Goal: Task Accomplishment & Management: Complete application form

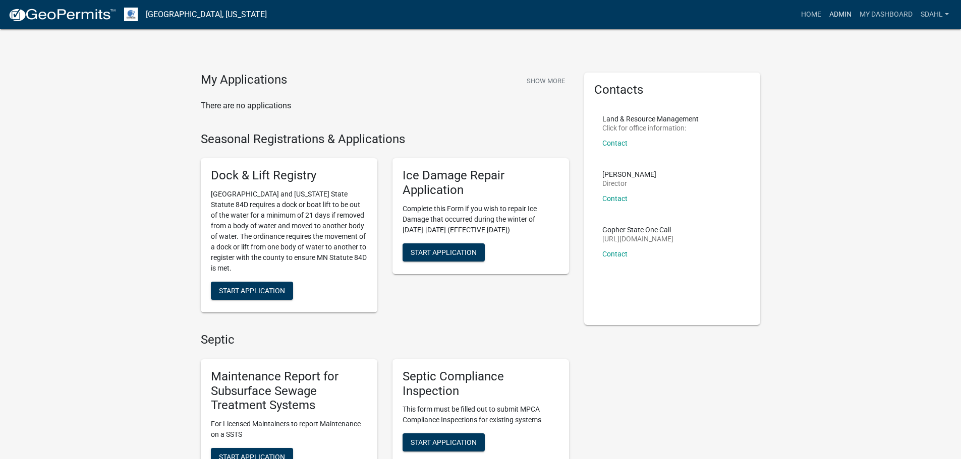
click at [845, 12] on link "Admin" at bounding box center [840, 14] width 30 height 19
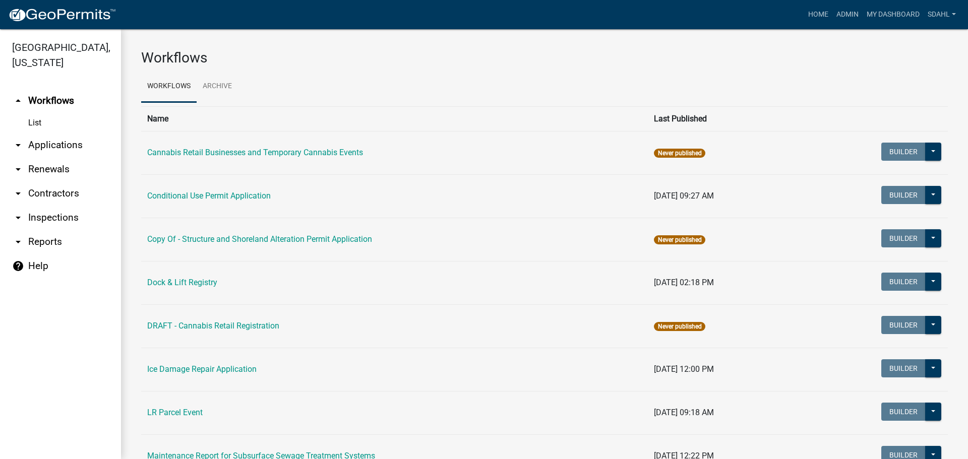
click at [50, 147] on link "arrow_drop_down Applications" at bounding box center [60, 145] width 121 height 24
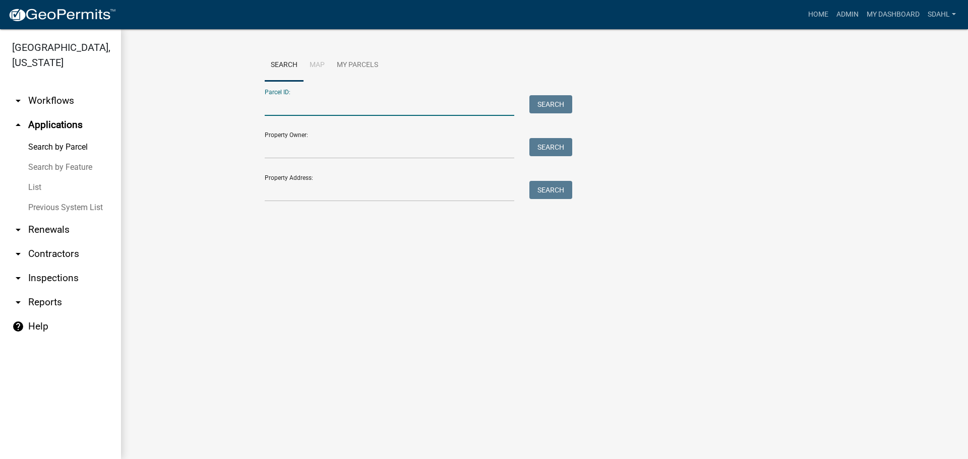
click at [355, 103] on input "Parcel ID:" at bounding box center [390, 105] width 250 height 21
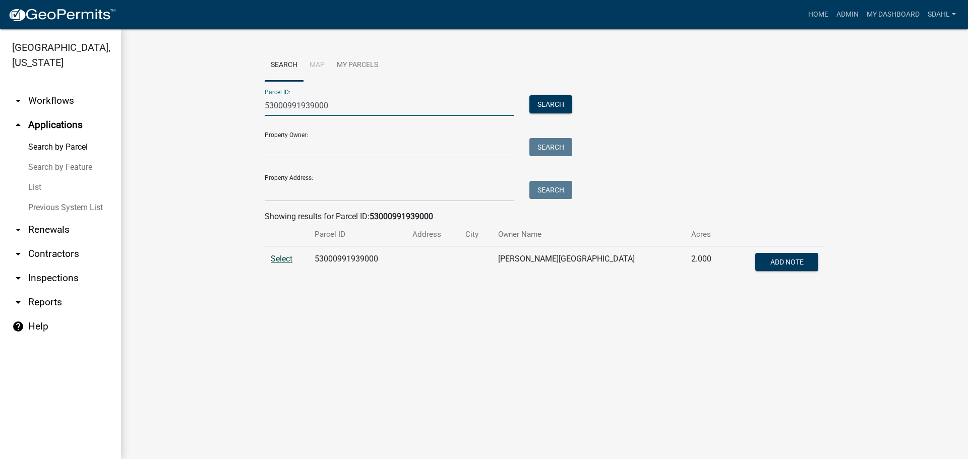
click at [277, 260] on span "Select" at bounding box center [282, 259] width 22 height 10
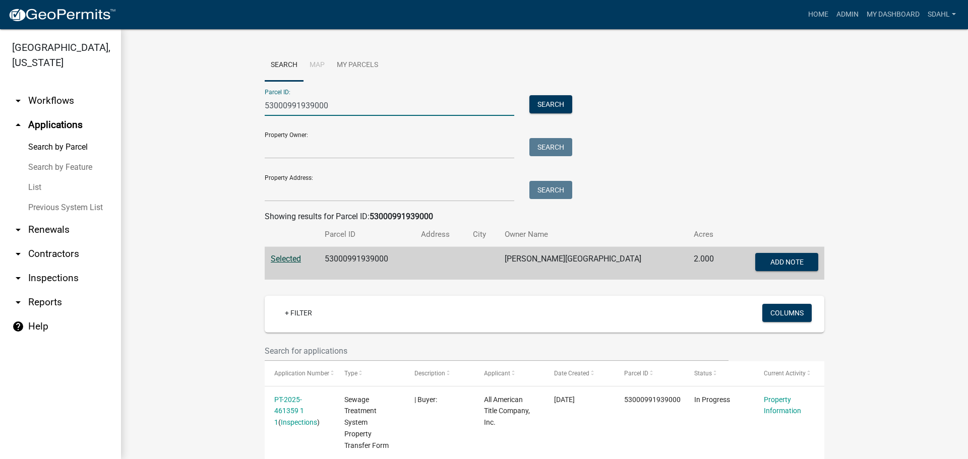
drag, startPoint x: 343, startPoint y: 104, endPoint x: 216, endPoint y: 99, distance: 127.2
click at [216, 99] on wm-workflow-application-search-view "Search Map My Parcels Parcel ID: 53000991939000 Search Property Owner: Search P…" at bounding box center [544, 432] width 807 height 767
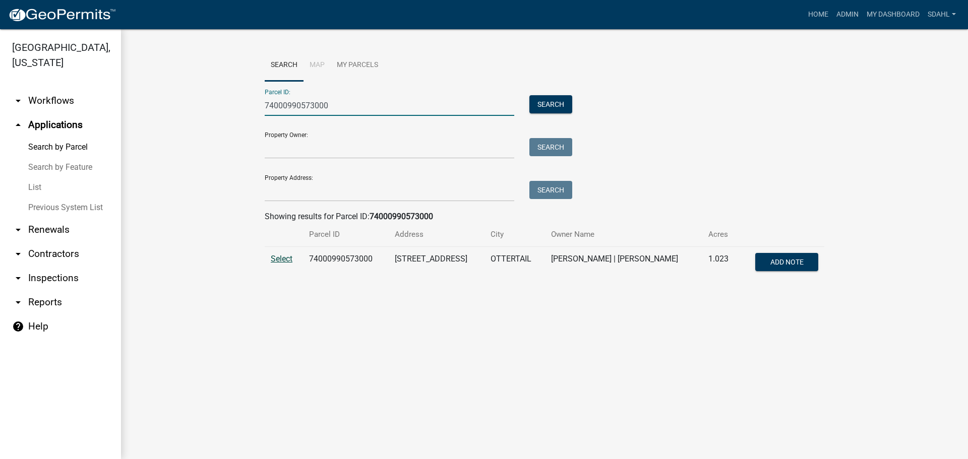
click at [283, 262] on span "Select" at bounding box center [282, 259] width 22 height 10
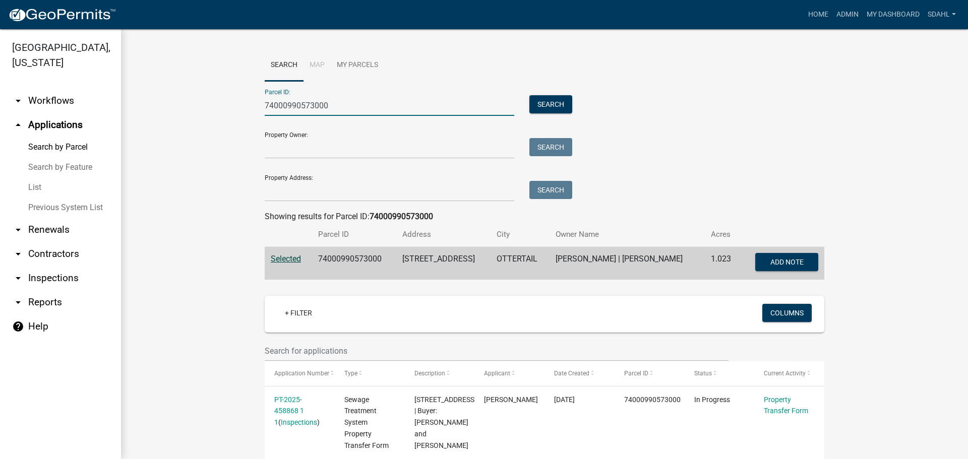
drag, startPoint x: 285, startPoint y: 112, endPoint x: 200, endPoint y: 114, distance: 85.3
click at [200, 114] on wm-workflow-application-search-view "Search Map My Parcels Parcel ID: 74000990573000 Search Property Owner: Search P…" at bounding box center [544, 408] width 807 height 718
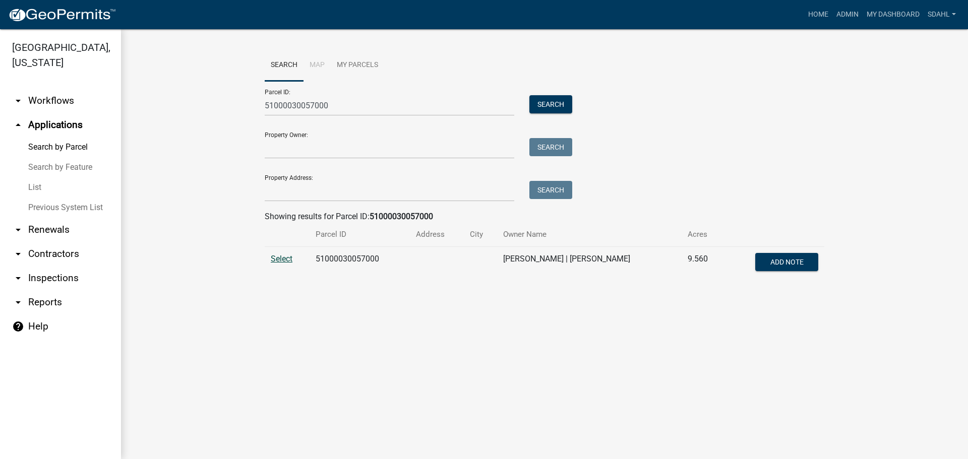
click at [276, 259] on span "Select" at bounding box center [282, 259] width 22 height 10
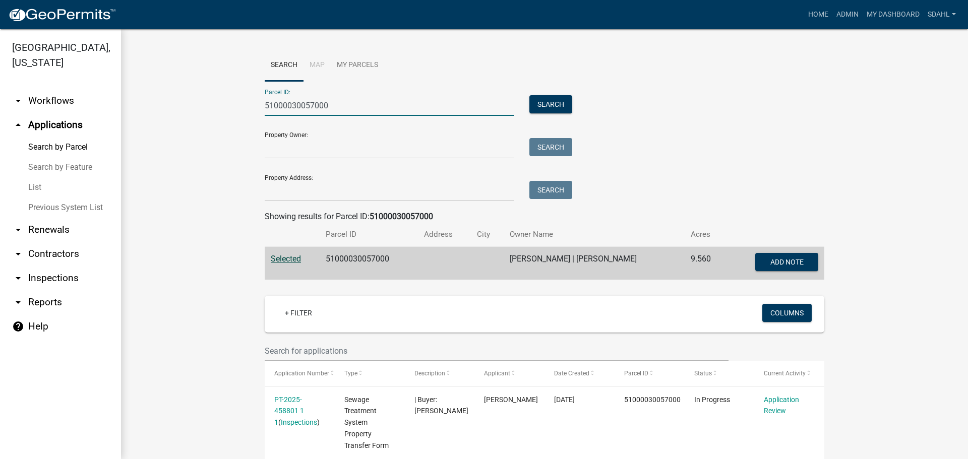
drag, startPoint x: 297, startPoint y: 105, endPoint x: 224, endPoint y: 115, distance: 72.9
click at [224, 115] on wm-workflow-application-search-view "Search Map My Parcels Parcel ID: 51000030057000 Search Property Owner: Search P…" at bounding box center [544, 432] width 807 height 767
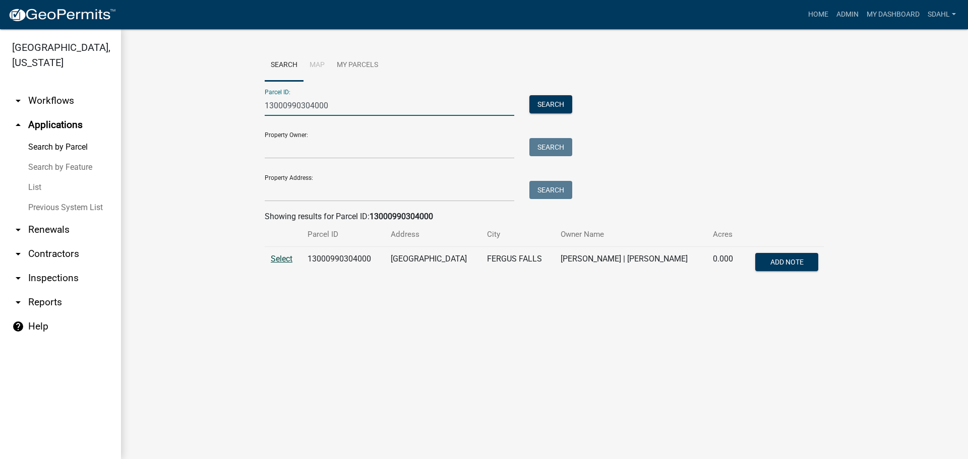
click at [279, 260] on span "Select" at bounding box center [282, 259] width 22 height 10
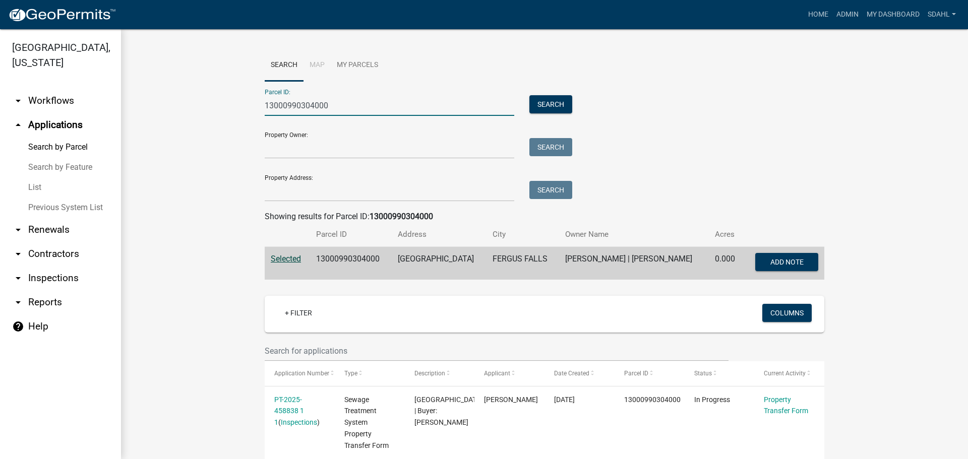
drag, startPoint x: 335, startPoint y: 103, endPoint x: 178, endPoint y: 103, distance: 157.3
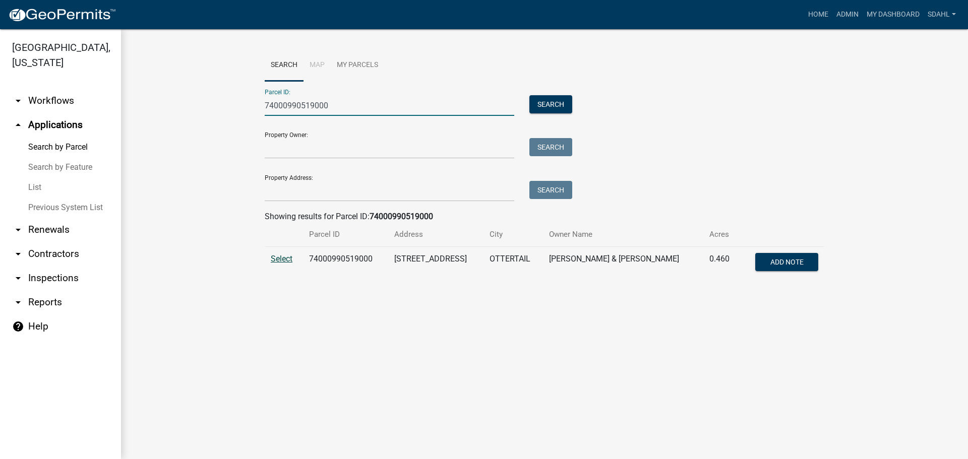
click at [284, 258] on span "Select" at bounding box center [282, 259] width 22 height 10
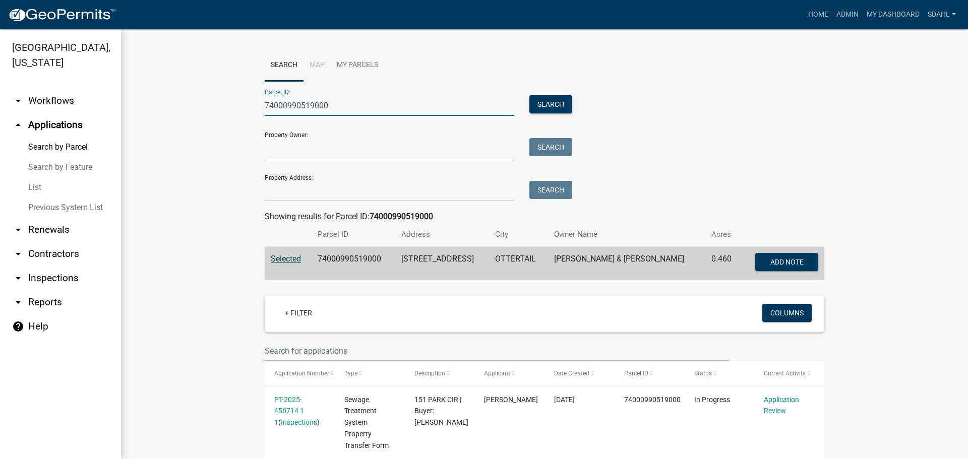
drag, startPoint x: 331, startPoint y: 107, endPoint x: 165, endPoint y: 109, distance: 165.9
click at [165, 109] on wm-workflow-application-search-view "Search Map My Parcels Parcel ID: 74000990519000 Search Property Owner: Search P…" at bounding box center [544, 408] width 807 height 718
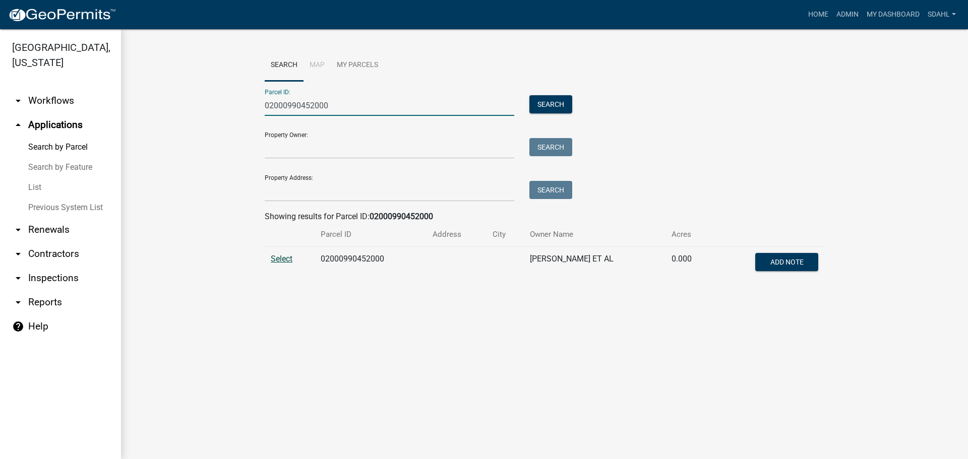
click at [278, 258] on span "Select" at bounding box center [282, 259] width 22 height 10
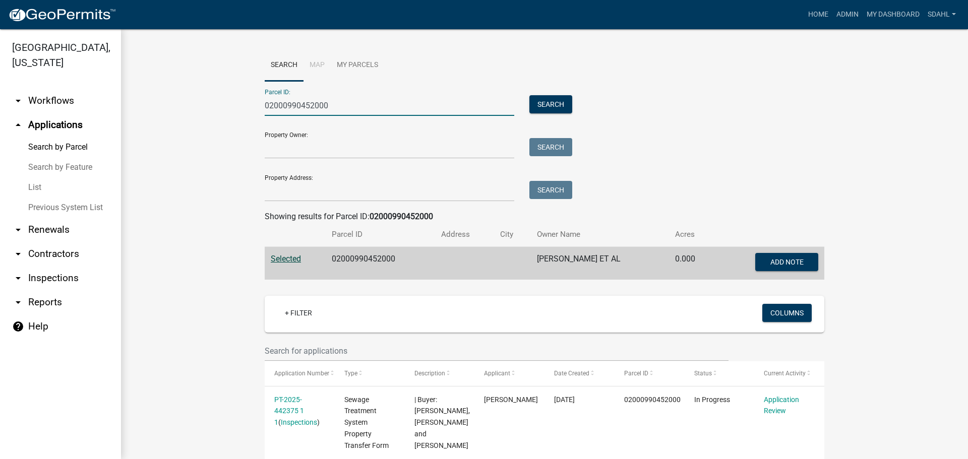
drag, startPoint x: 339, startPoint y: 106, endPoint x: 167, endPoint y: 111, distance: 172.0
click at [167, 111] on wm-workflow-application-search-view "Search Map My Parcels Parcel ID: 02000990452000 Search Property Owner: Search P…" at bounding box center [544, 360] width 807 height 623
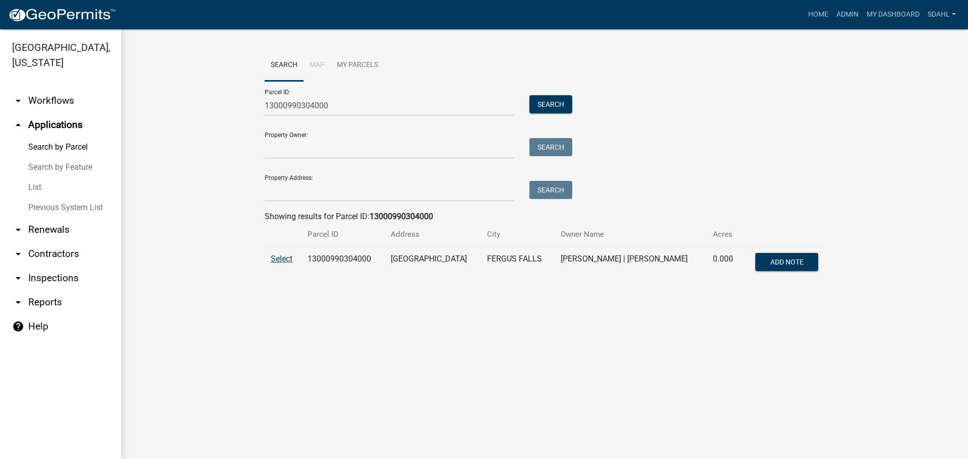
click at [281, 257] on span "Select" at bounding box center [282, 259] width 22 height 10
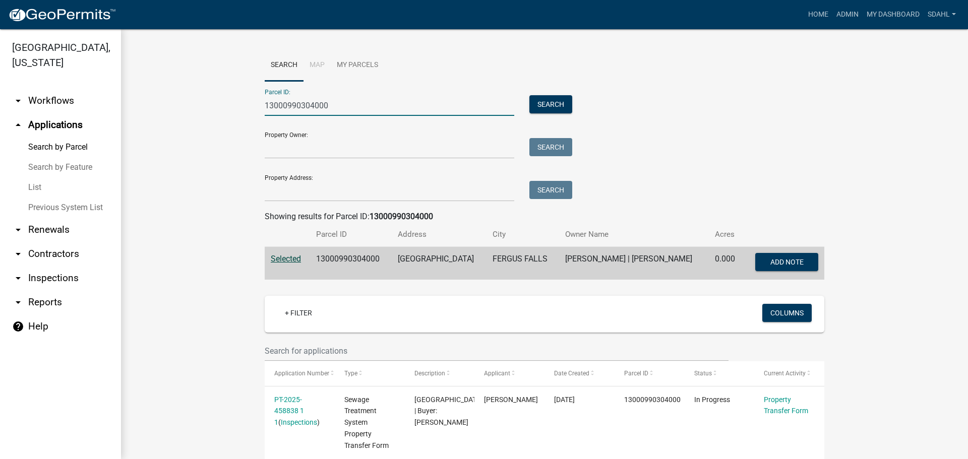
drag, startPoint x: 323, startPoint y: 108, endPoint x: 222, endPoint y: 120, distance: 101.5
paste input "03000990849"
type input "03000990849000"
click at [556, 104] on button "Search" at bounding box center [551, 104] width 43 height 18
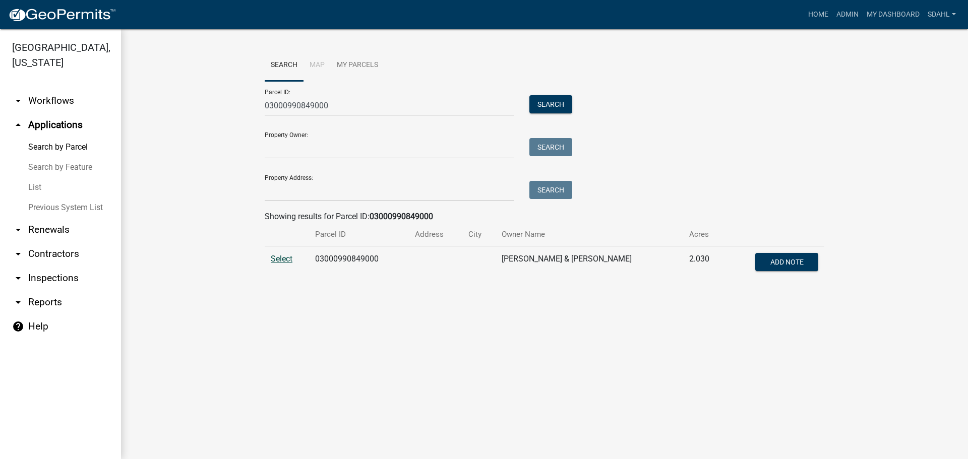
click at [285, 257] on span "Select" at bounding box center [282, 259] width 22 height 10
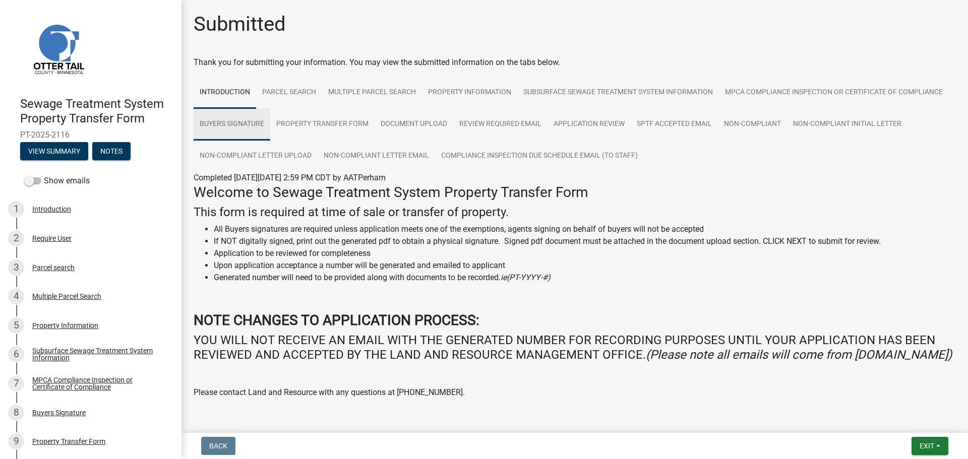
click at [270, 113] on link "Buyers Signature" at bounding box center [232, 124] width 77 height 32
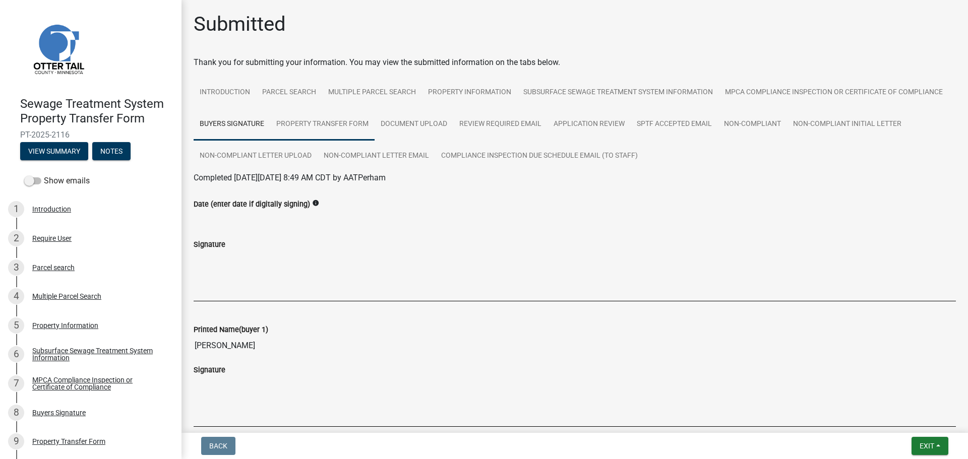
click at [375, 122] on link "Property Transfer Form" at bounding box center [322, 124] width 104 height 32
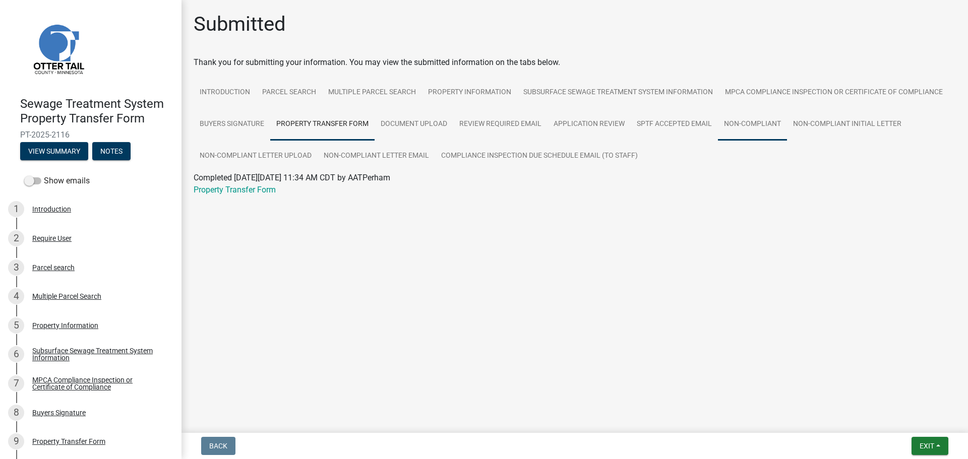
click at [756, 122] on link "Non-Compliant" at bounding box center [752, 124] width 69 height 32
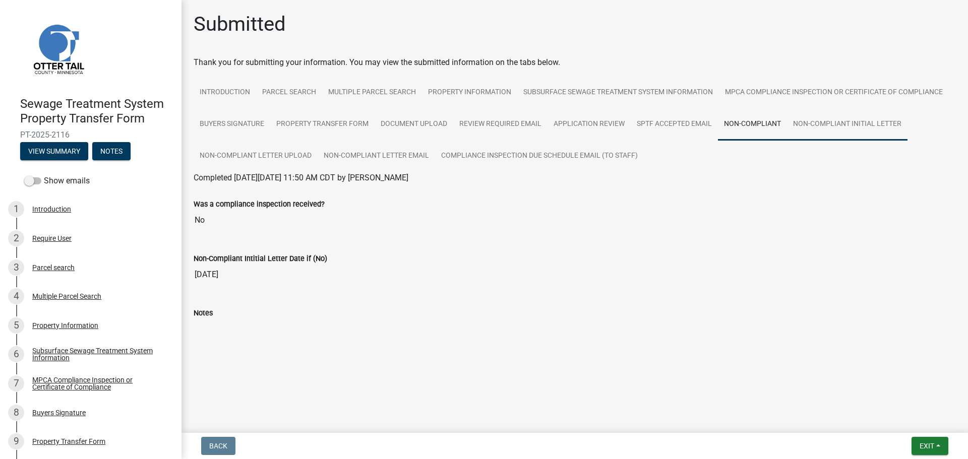
click at [836, 126] on link "Non-Compliant Initial letter" at bounding box center [847, 124] width 121 height 32
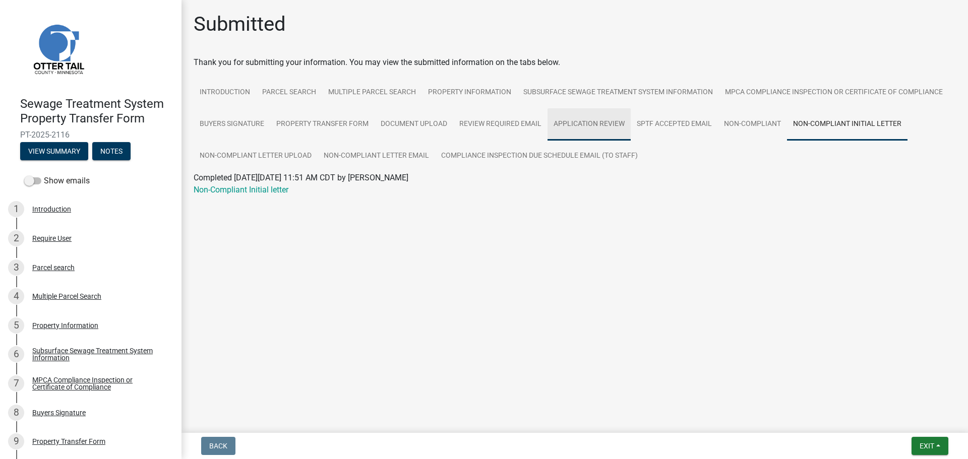
click at [580, 128] on link "Application Review" at bounding box center [589, 124] width 83 height 32
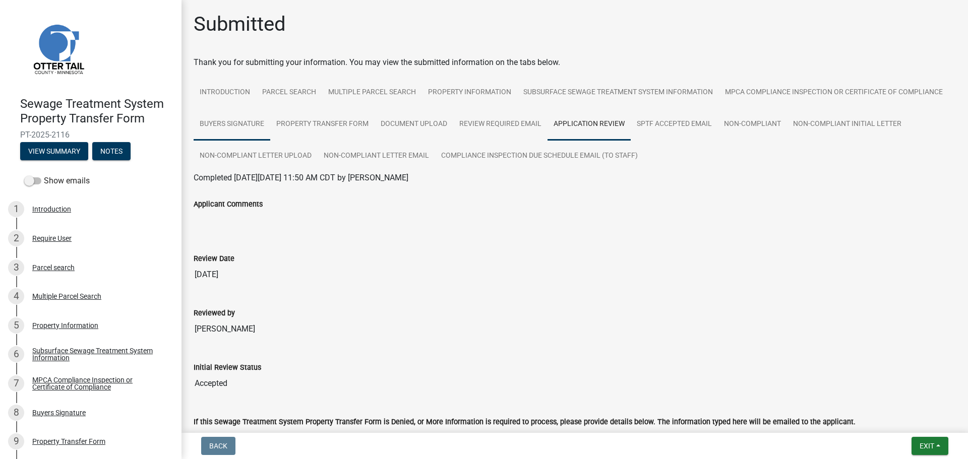
click at [270, 122] on link "Buyers Signature" at bounding box center [232, 124] width 77 height 32
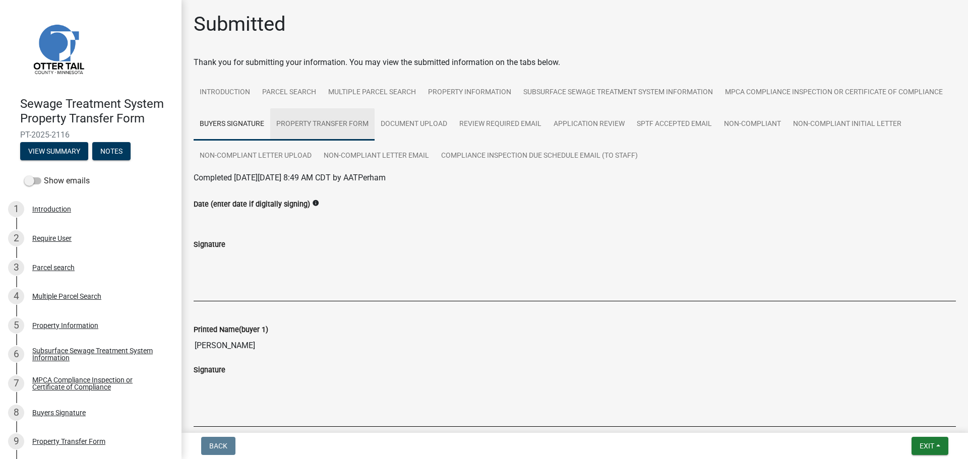
click at [375, 119] on link "Property Transfer Form" at bounding box center [322, 124] width 104 height 32
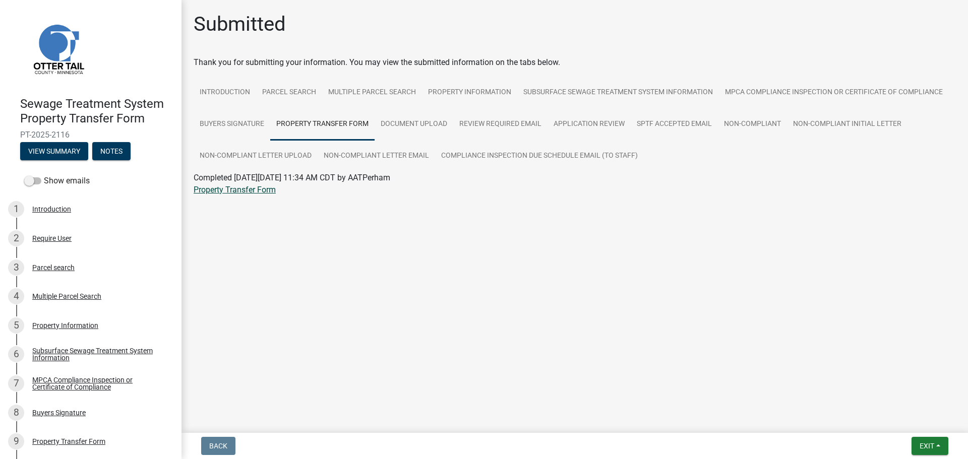
click at [227, 190] on link "Property Transfer Form" at bounding box center [235, 190] width 82 height 10
click at [423, 127] on link "Document Upload" at bounding box center [414, 124] width 79 height 32
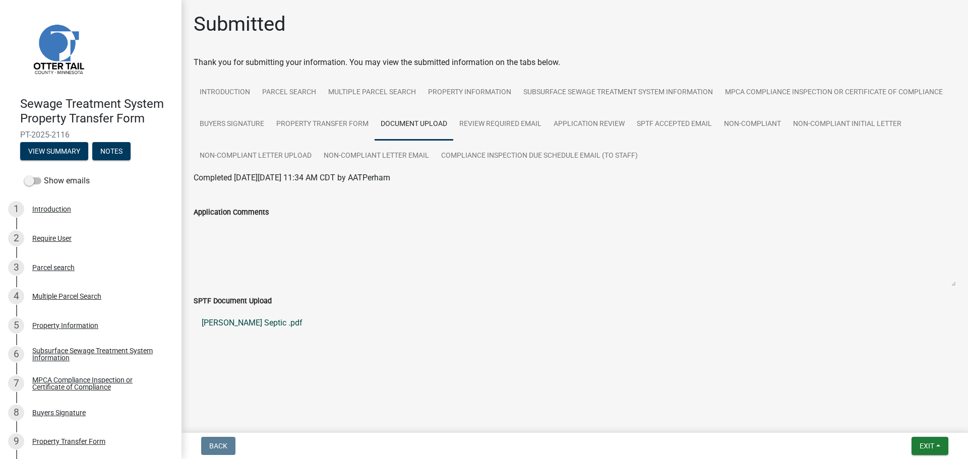
click at [248, 320] on link "Johnson Septic .pdf" at bounding box center [575, 323] width 763 height 24
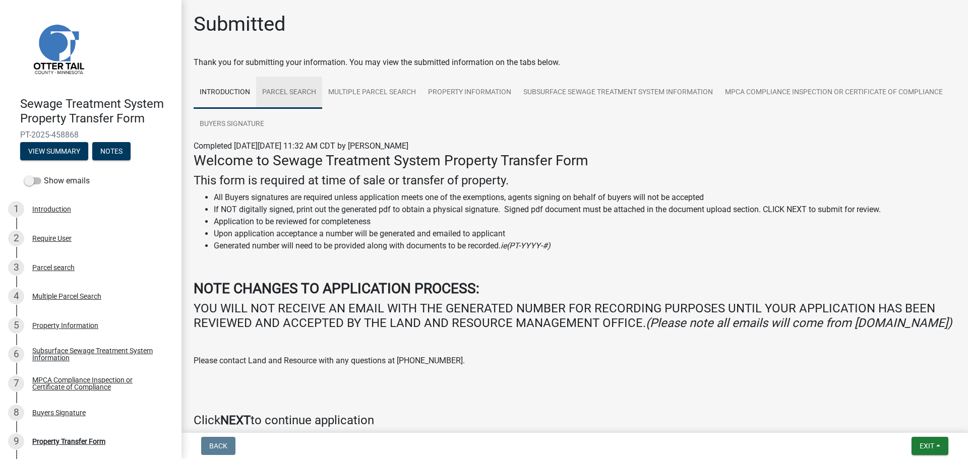
click at [291, 94] on link "Parcel search" at bounding box center [289, 93] width 66 height 32
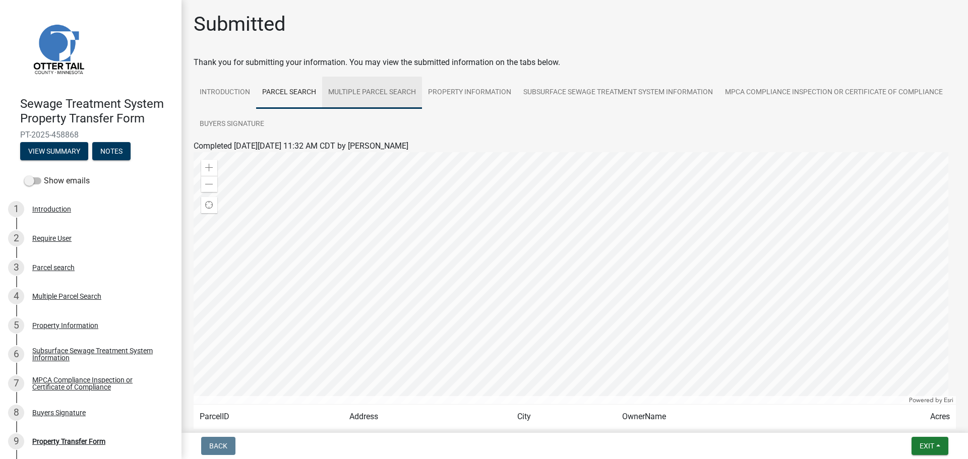
click at [400, 95] on link "Multiple Parcel Search" at bounding box center [372, 93] width 100 height 32
click at [495, 97] on link "Property Information" at bounding box center [469, 93] width 95 height 32
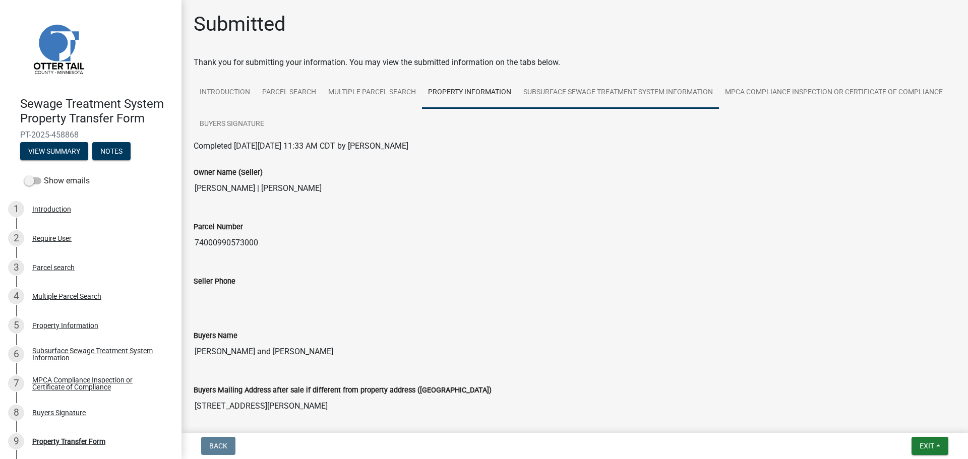
click at [578, 96] on link "Subsurface Sewage Treatment System Information" at bounding box center [618, 93] width 202 height 32
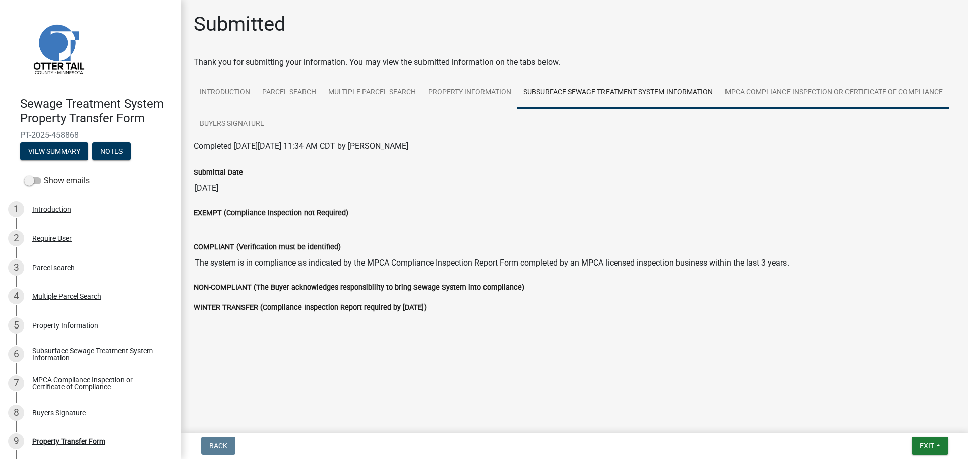
click at [826, 91] on link "MPCA Compliance Inspection or Certificate of Compliance" at bounding box center [834, 93] width 230 height 32
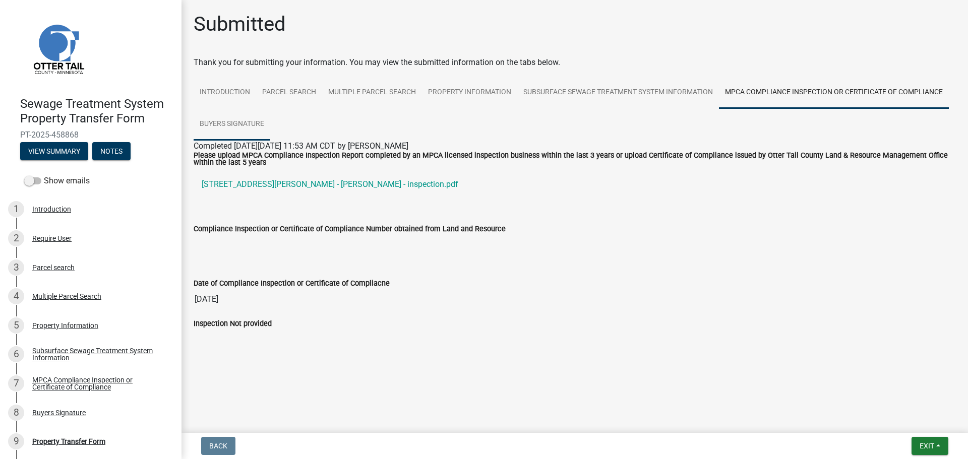
click at [226, 124] on link "Buyers Signature" at bounding box center [232, 124] width 77 height 32
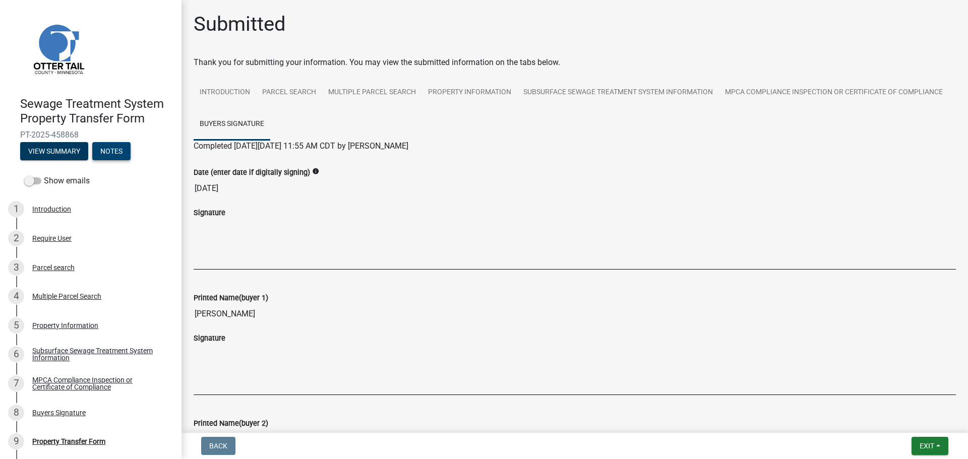
click at [115, 153] on button "Notes" at bounding box center [111, 151] width 38 height 18
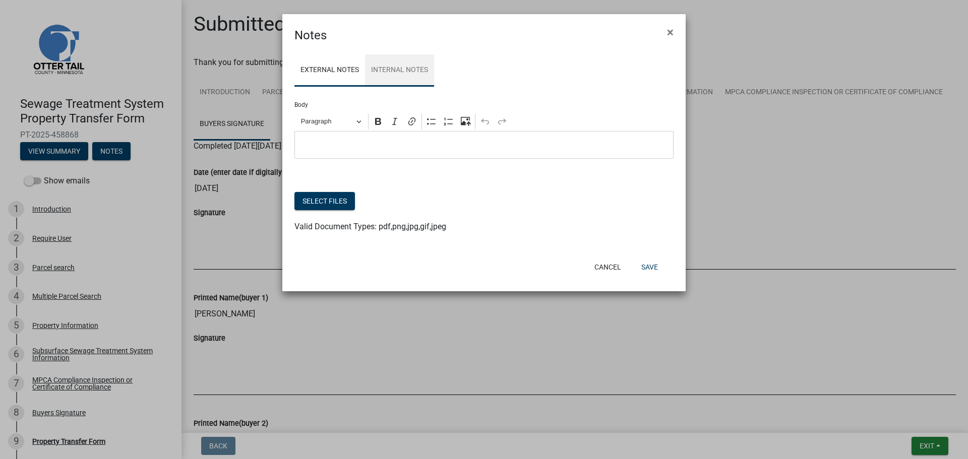
click at [412, 74] on link "Internal Notes" at bounding box center [399, 70] width 69 height 32
click at [420, 144] on p "Editor editing area: main. Press Alt+0 for help." at bounding box center [484, 145] width 369 height 12
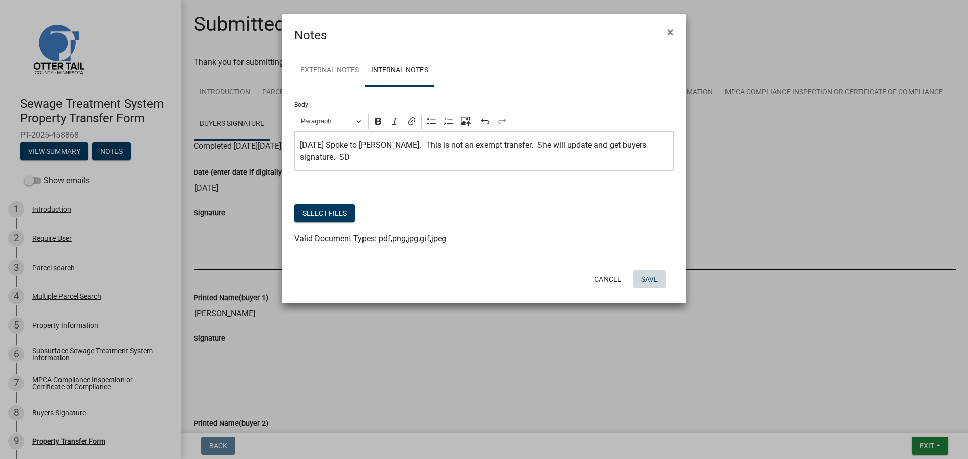
click at [652, 280] on button "Save" at bounding box center [649, 279] width 33 height 18
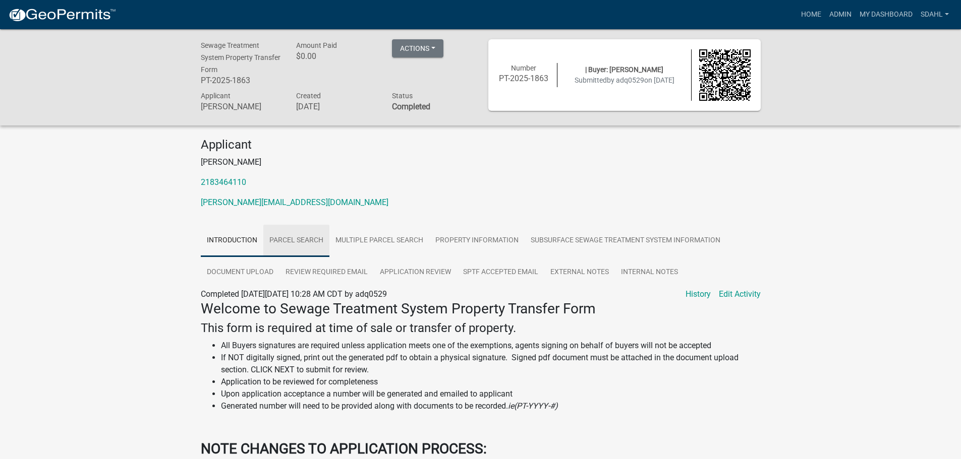
click at [304, 237] on link "Parcel search" at bounding box center [296, 241] width 66 height 32
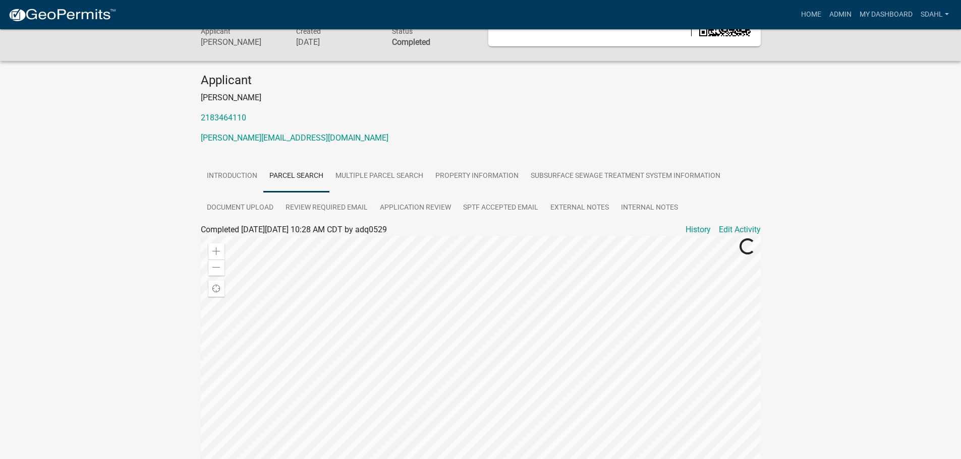
scroll to position [193, 0]
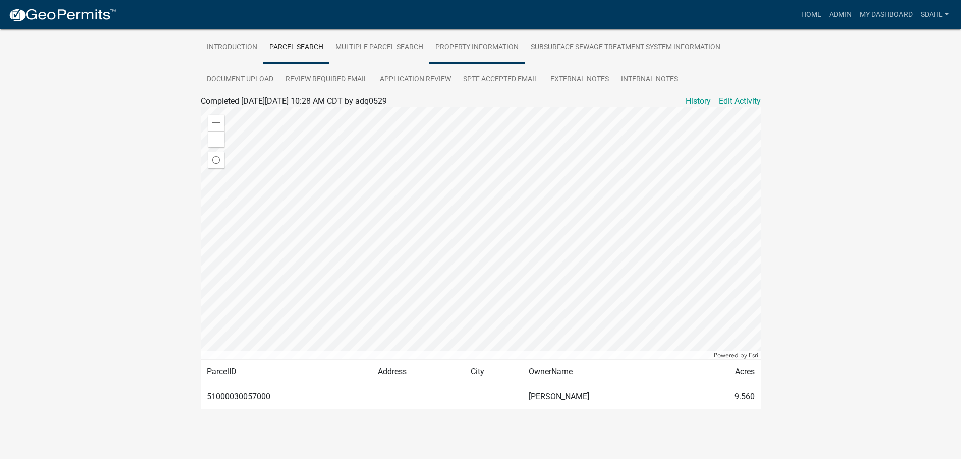
click at [470, 47] on link "Property Information" at bounding box center [476, 48] width 95 height 32
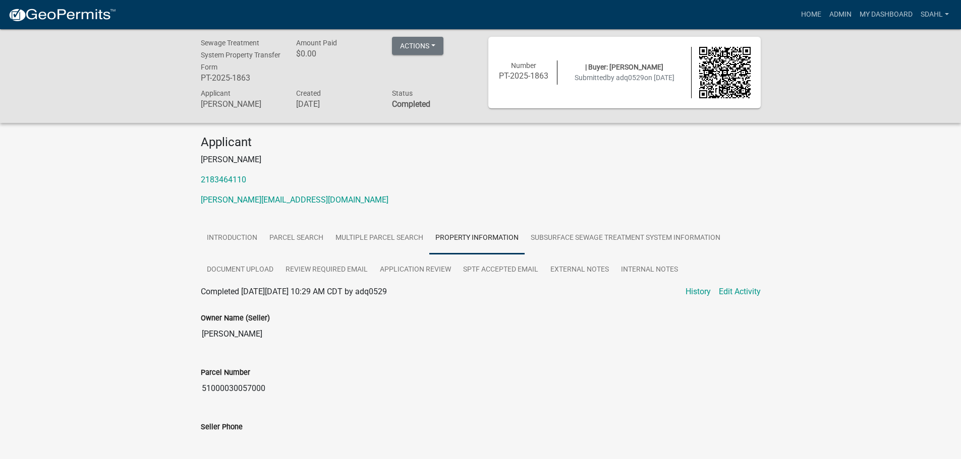
scroll to position [0, 0]
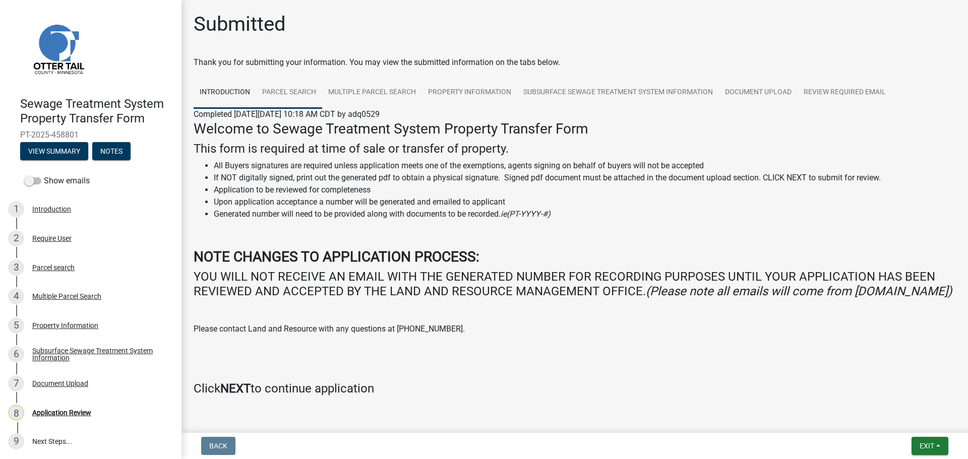
click at [292, 90] on link "Parcel search" at bounding box center [289, 93] width 66 height 32
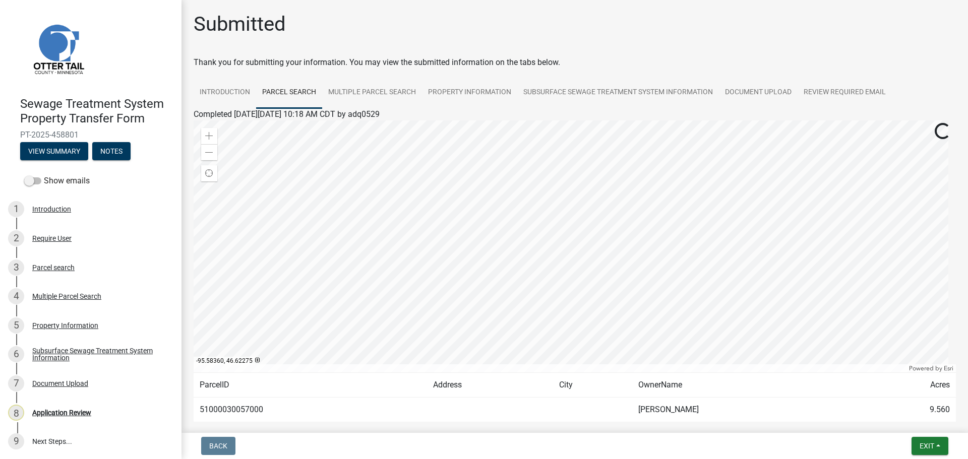
scroll to position [50, 0]
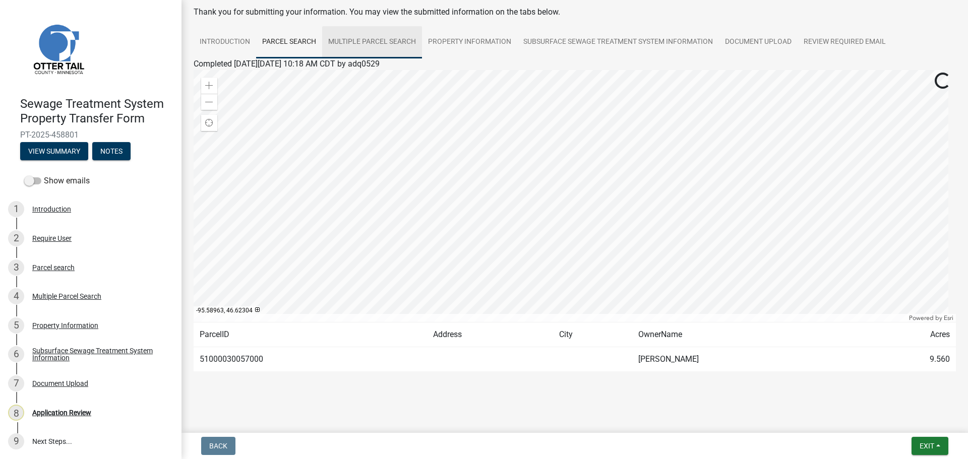
click at [381, 44] on link "Multiple Parcel Search" at bounding box center [372, 42] width 100 height 32
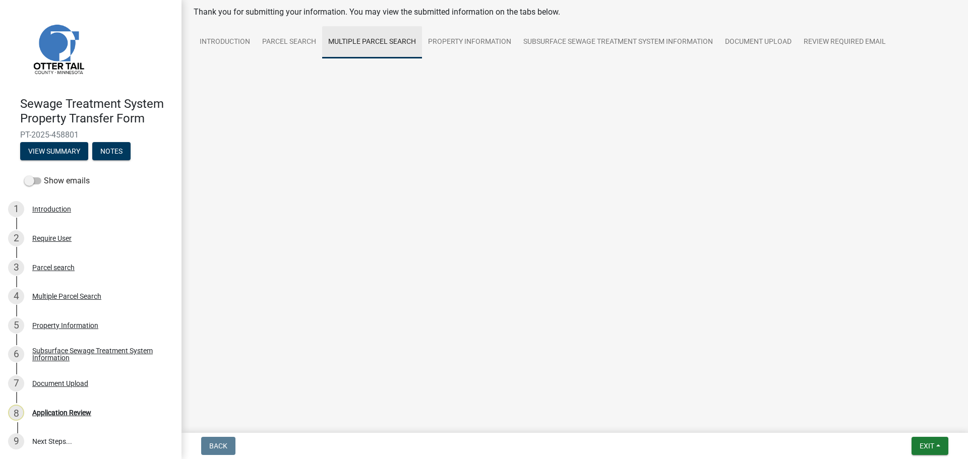
scroll to position [28, 0]
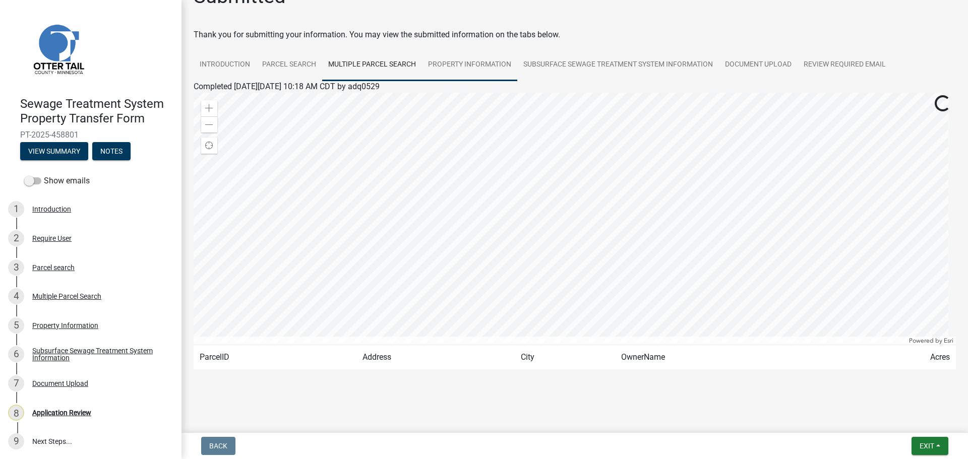
click at [483, 67] on link "Property Information" at bounding box center [469, 65] width 95 height 32
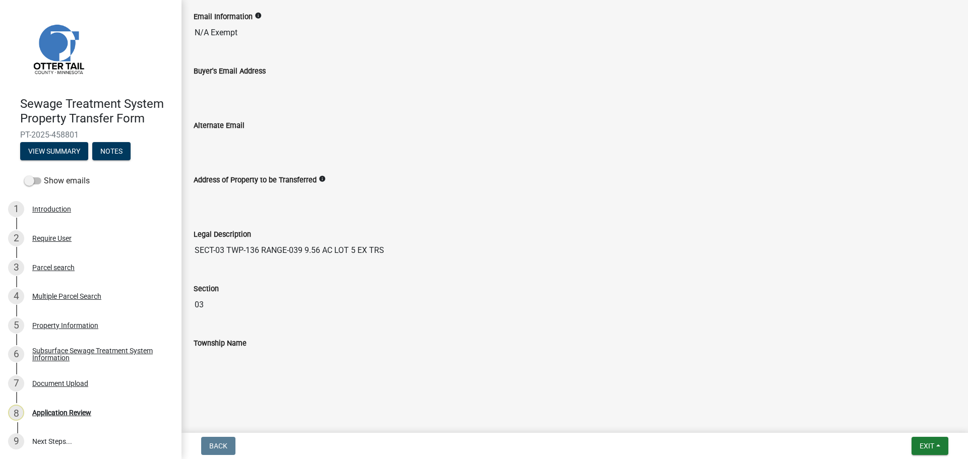
scroll to position [203, 0]
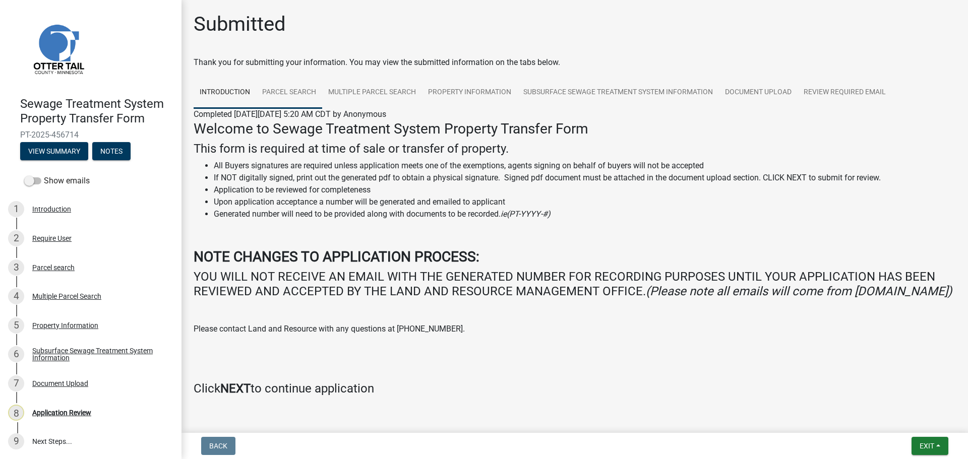
click at [280, 93] on link "Parcel search" at bounding box center [289, 93] width 66 height 32
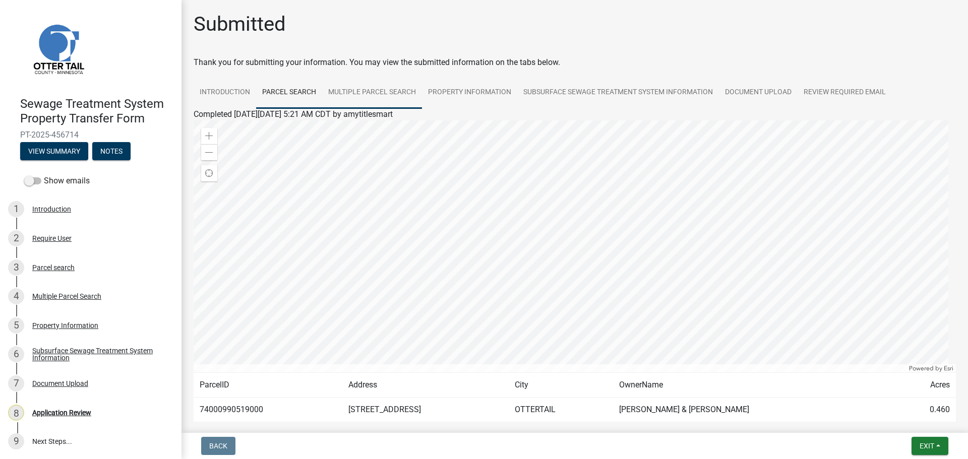
click at [360, 94] on link "Multiple Parcel Search" at bounding box center [372, 93] width 100 height 32
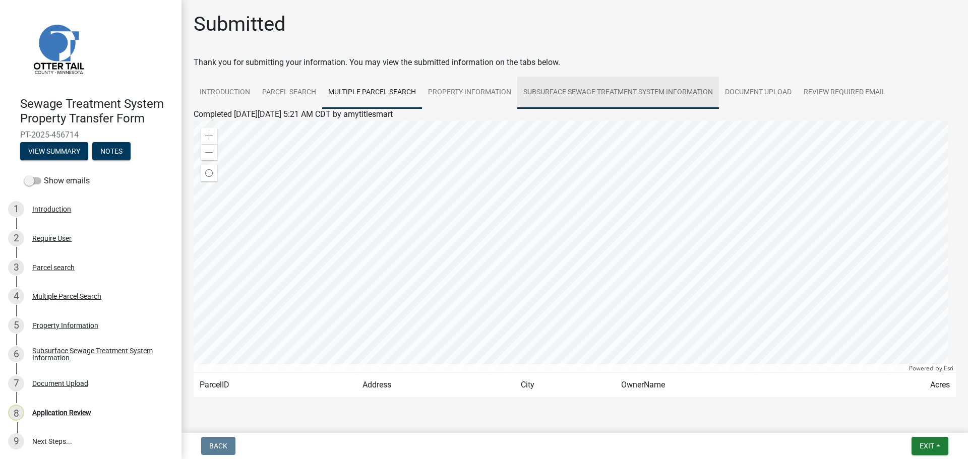
click at [581, 97] on link "Subsurface Sewage Treatment System Information" at bounding box center [618, 93] width 202 height 32
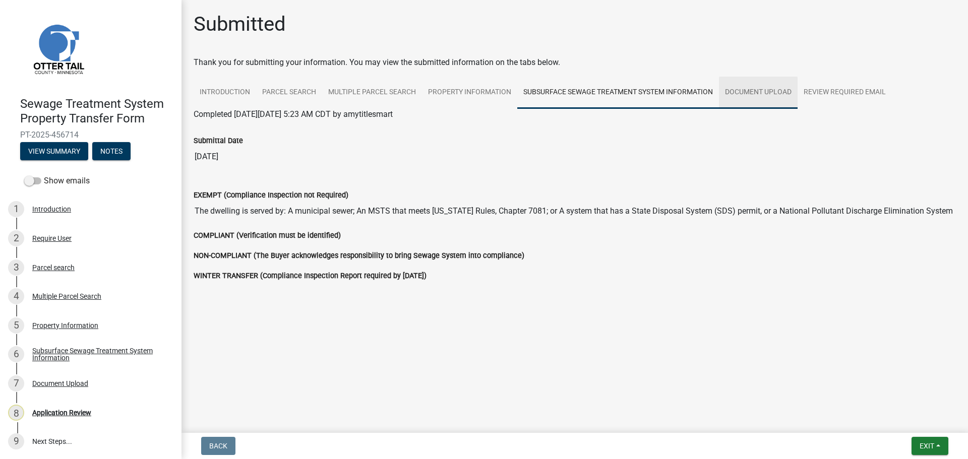
click at [741, 93] on link "Document Upload" at bounding box center [758, 93] width 79 height 32
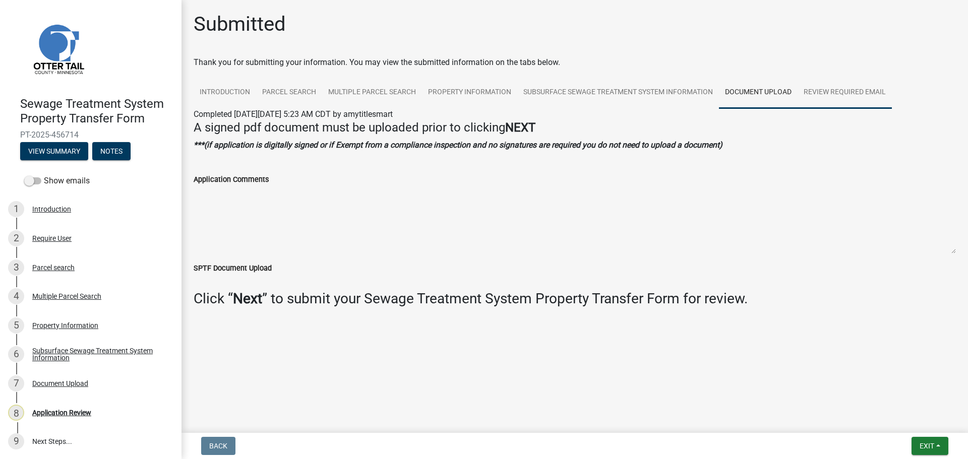
click at [856, 95] on link "Review Required Email" at bounding box center [845, 93] width 94 height 32
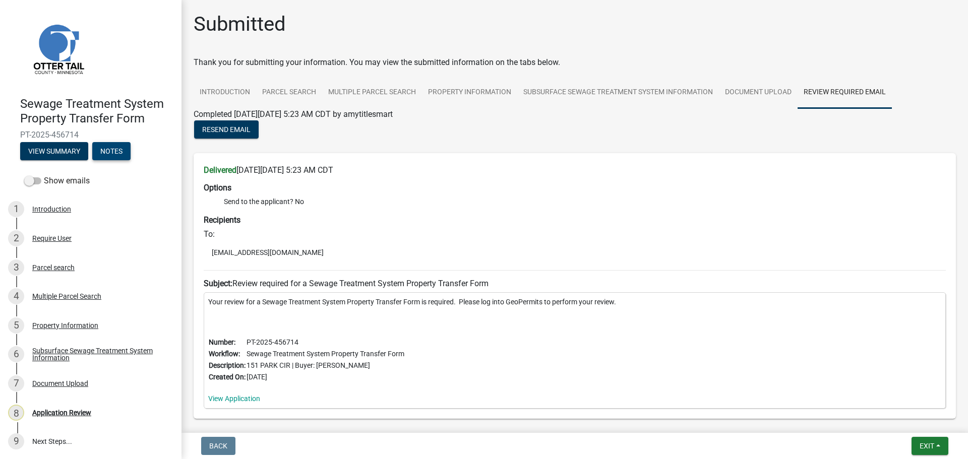
click at [118, 148] on button "Notes" at bounding box center [111, 151] width 38 height 18
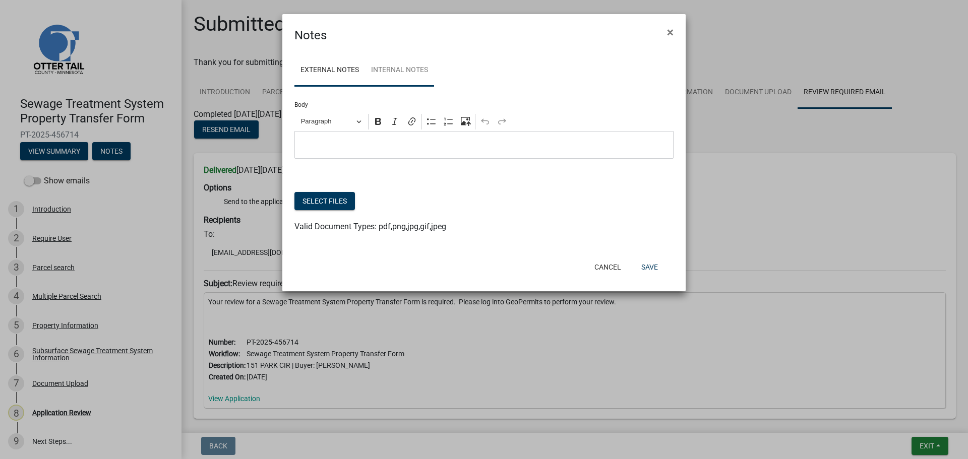
click at [400, 71] on link "Internal Notes" at bounding box center [399, 70] width 69 height 32
click at [368, 147] on p "Editor editing area: main. Press Alt+0 for help." at bounding box center [484, 145] width 369 height 12
click at [450, 149] on p "2025-07-30 Left message for applicant." at bounding box center [484, 145] width 369 height 12
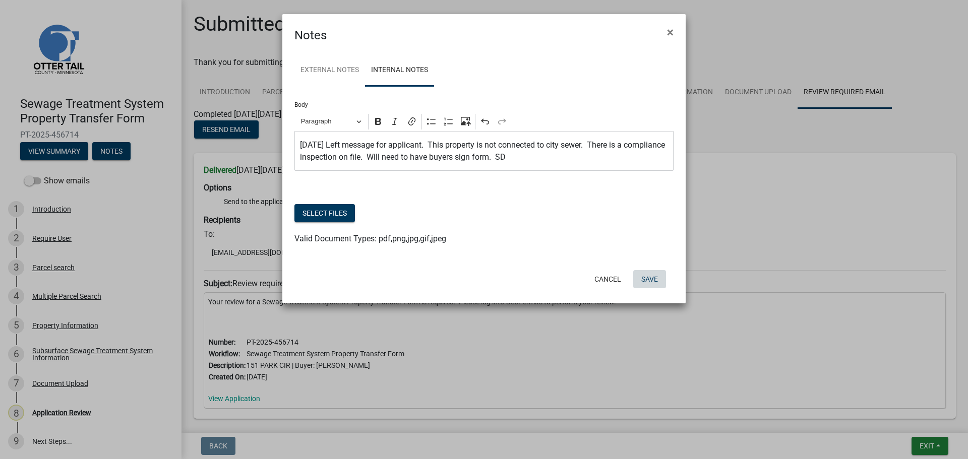
click at [646, 279] on button "Save" at bounding box center [649, 279] width 33 height 18
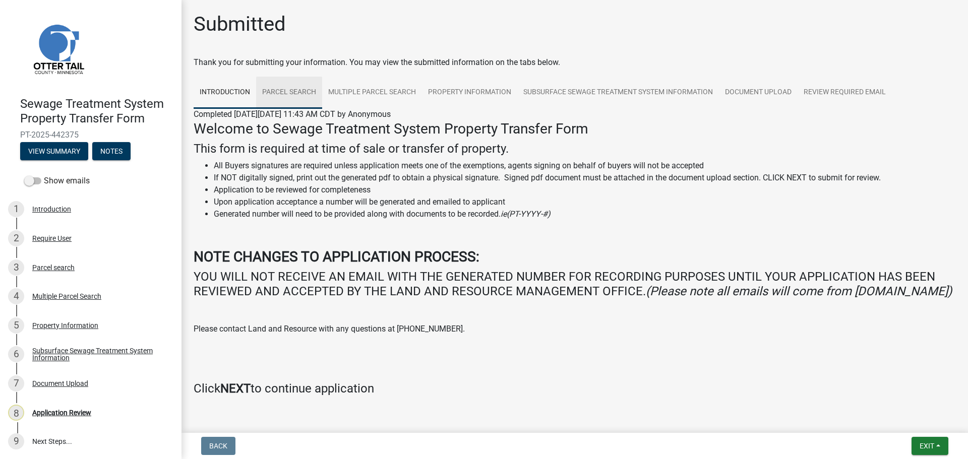
click at [304, 90] on link "Parcel search" at bounding box center [289, 93] width 66 height 32
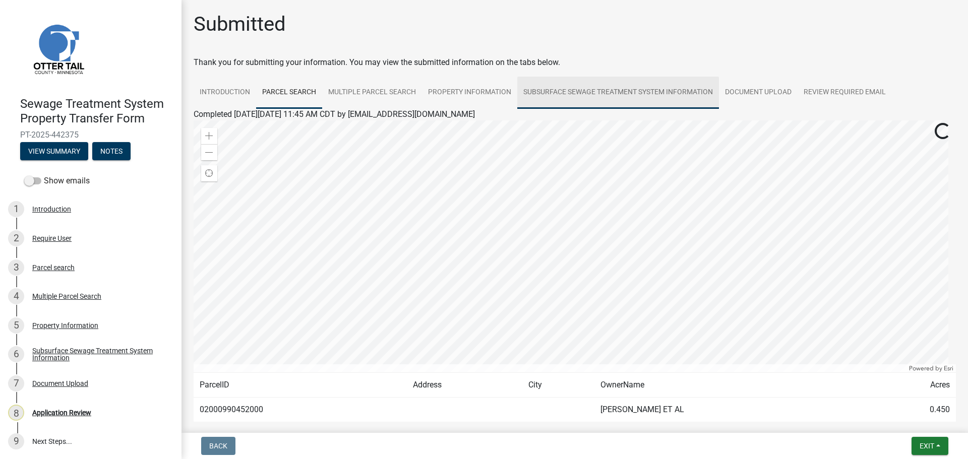
click at [594, 103] on link "Subsurface Sewage Treatment System Information" at bounding box center [618, 93] width 202 height 32
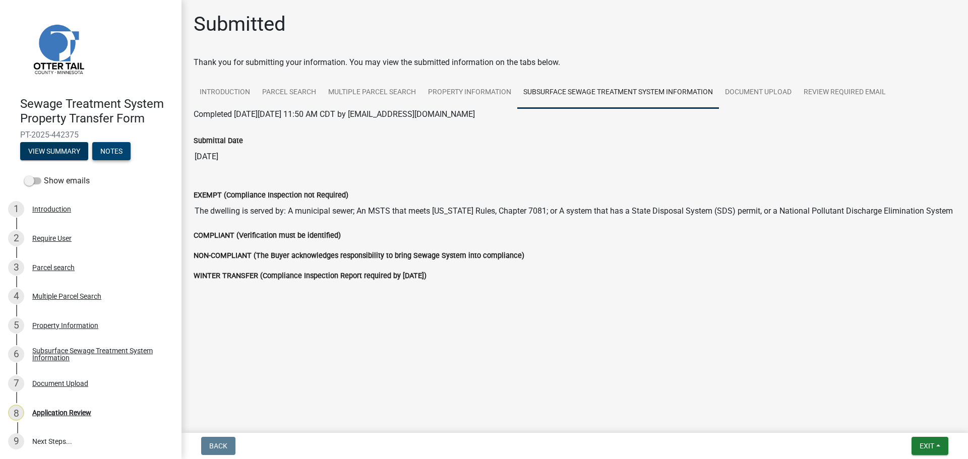
click at [108, 151] on button "Notes" at bounding box center [111, 151] width 38 height 18
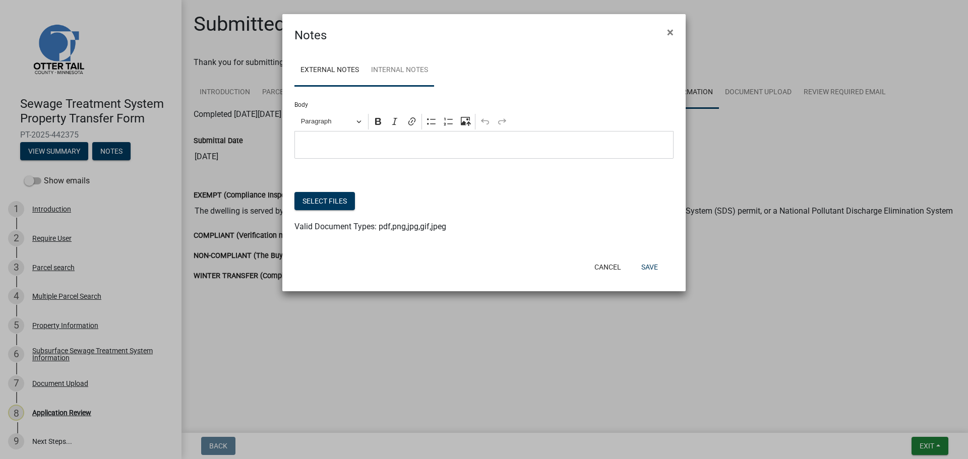
click at [378, 62] on link "Internal Notes" at bounding box center [399, 70] width 69 height 32
click at [385, 140] on p "Editor editing area: main. Press Alt+0 for help." at bounding box center [484, 145] width 369 height 12
click at [528, 146] on p "[DATE] Left message for applicant to call. There most" at bounding box center [484, 145] width 369 height 12
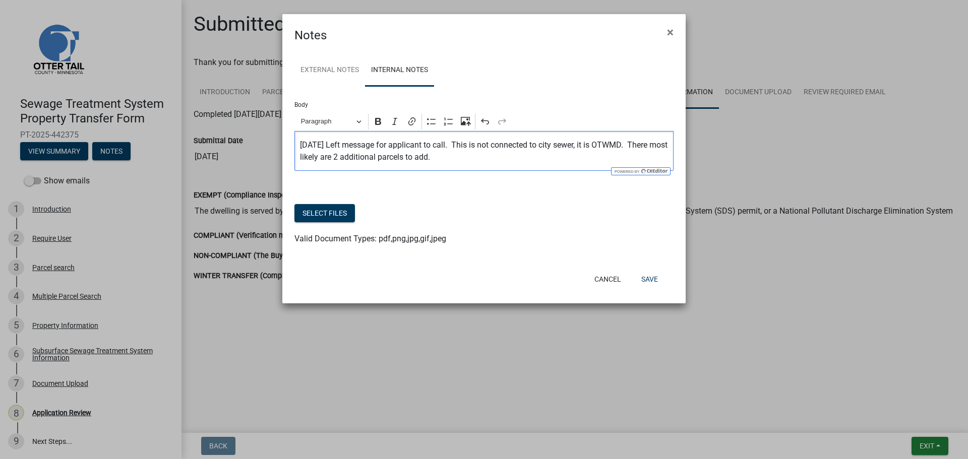
click at [470, 161] on p "[DATE] Left message for applicant to call. This is not connected to city sewer,…" at bounding box center [484, 151] width 369 height 24
click at [619, 158] on p "[DATE] Left message for applicant to call. This is not connected to city sewer,…" at bounding box center [484, 151] width 369 height 24
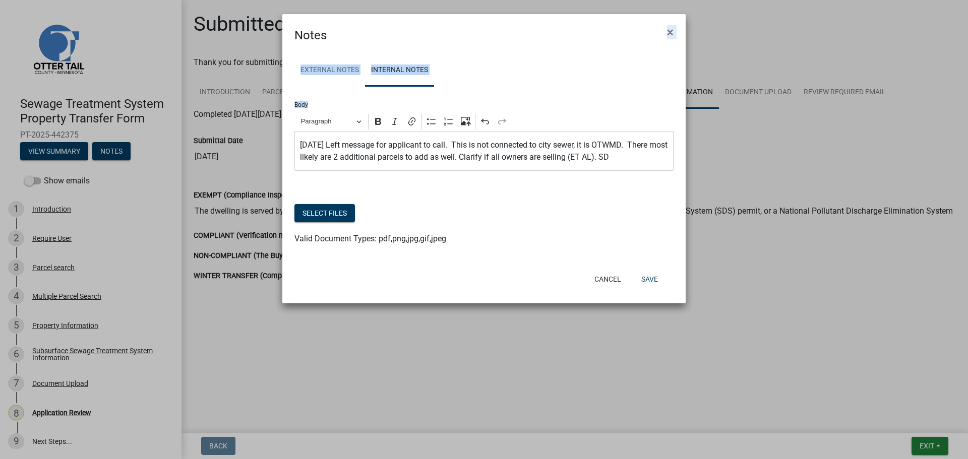
drag, startPoint x: 507, startPoint y: 24, endPoint x: 531, endPoint y: 115, distance: 94.2
click at [531, 115] on form "Notes × External Notes Internal Notes Body Rich Text Editor Paragraph Bold Ital…" at bounding box center [483, 154] width 403 height 280
click at [510, 48] on div "External Notes Internal Notes Body Rich Text Editor Paragraph Bold Italic Link …" at bounding box center [483, 155] width 403 height 222
click at [651, 278] on button "Save" at bounding box center [649, 279] width 33 height 18
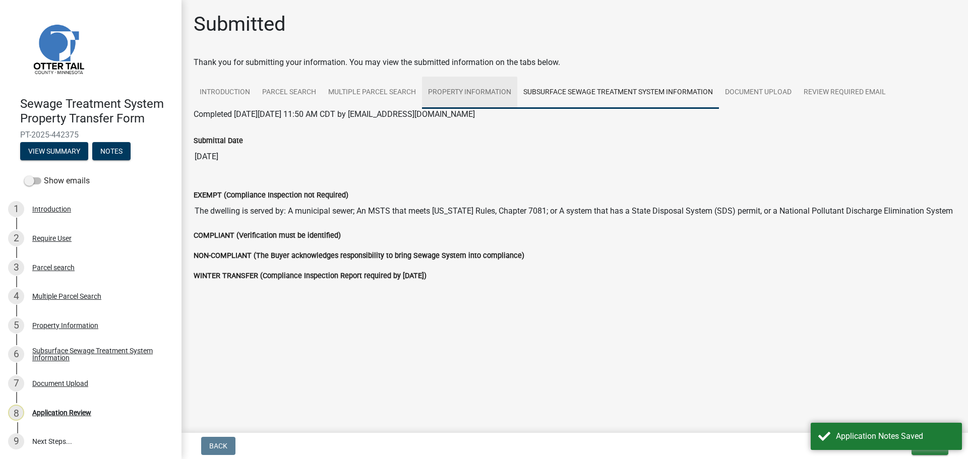
click at [482, 96] on link "Property Information" at bounding box center [469, 93] width 95 height 32
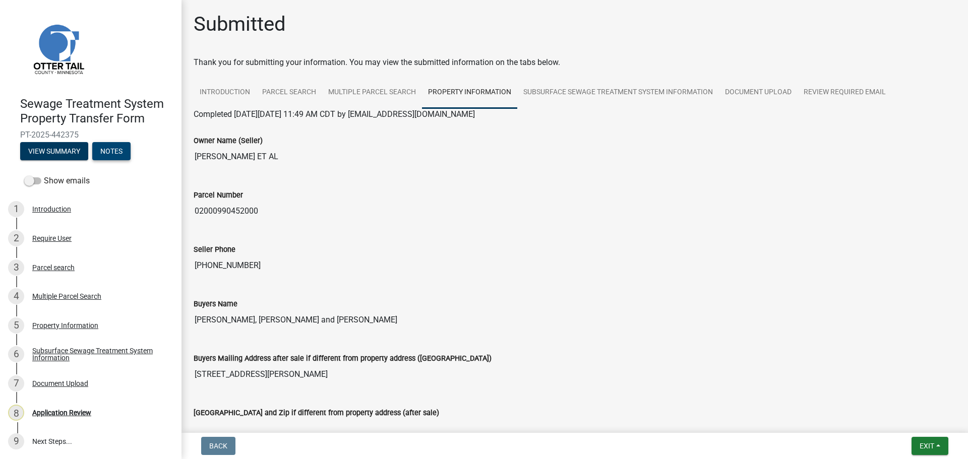
click at [117, 152] on button "Notes" at bounding box center [111, 151] width 38 height 18
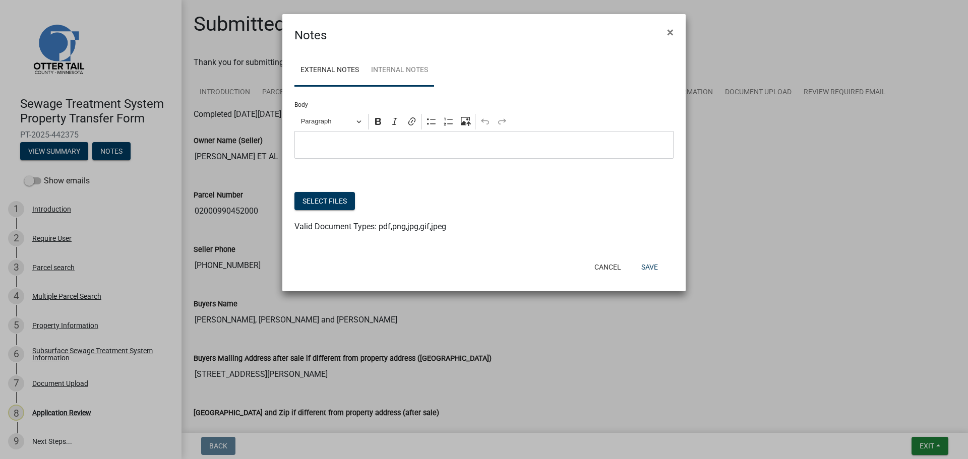
click at [395, 71] on link "Internal Notes" at bounding box center [399, 70] width 69 height 32
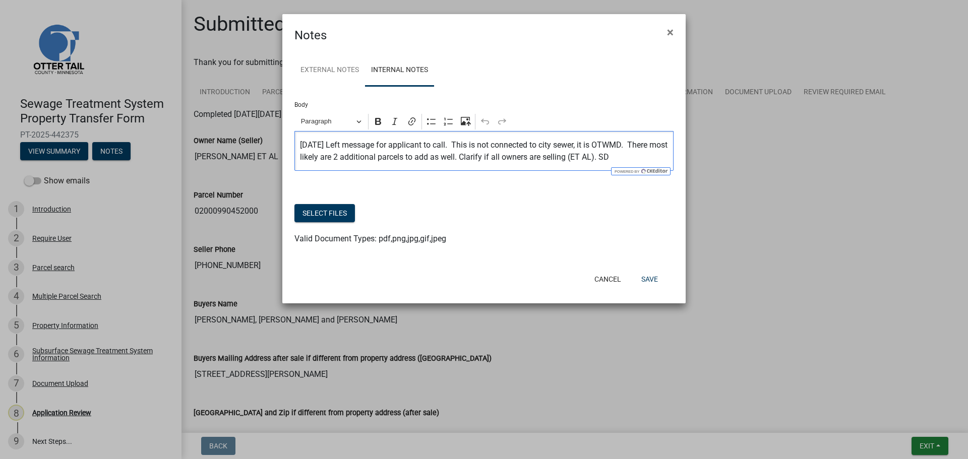
click at [512, 159] on p "2025-06-27 Left message for applicant to call. This is not connected to city se…" at bounding box center [484, 151] width 369 height 24
click at [612, 156] on p "2025-06-27 Left message for applicant to call. This is not connected to city se…" at bounding box center [484, 151] width 369 height 24
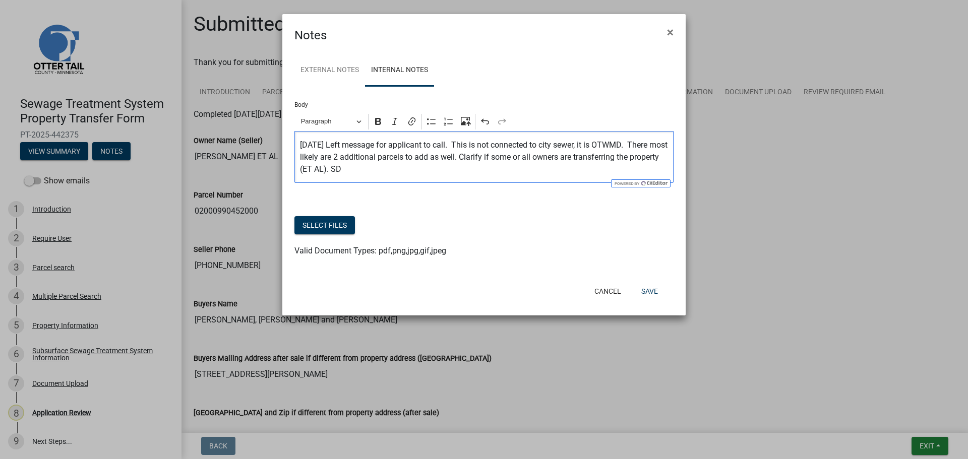
click at [505, 156] on p "2025-06-27 Left message for applicant to call. This is not connected to city se…" at bounding box center [484, 157] width 369 height 36
click at [397, 168] on p "2025-06-27 Left message for applicant to call. This is not connected to city se…" at bounding box center [484, 157] width 369 height 36
click at [452, 169] on p "2025-06-27 Left message for applicant to call. This is not connected to city se…" at bounding box center [484, 157] width 369 height 36
click at [655, 288] on button "Save" at bounding box center [649, 291] width 33 height 18
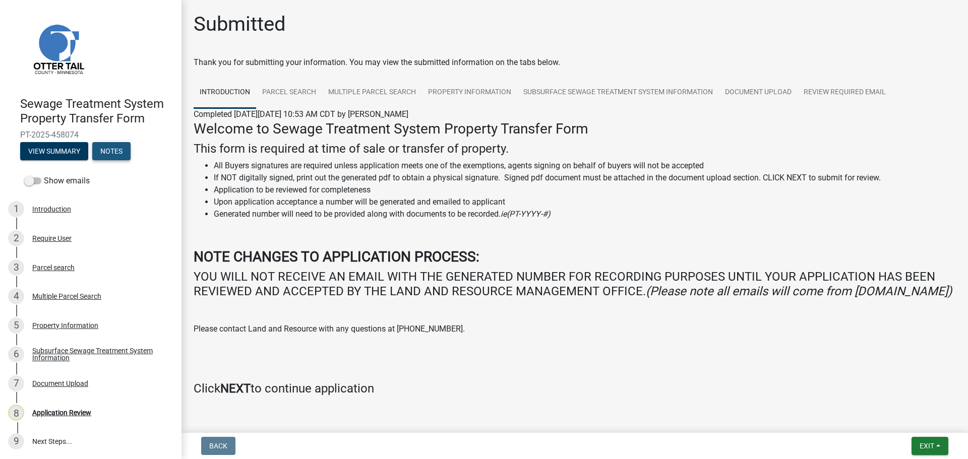
click at [116, 151] on button "Notes" at bounding box center [111, 151] width 38 height 18
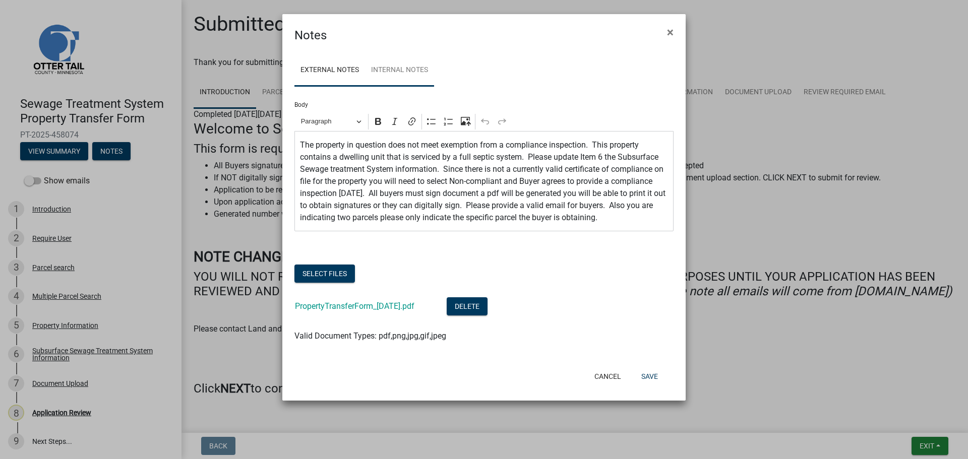
click at [401, 73] on link "Internal Notes" at bounding box center [399, 70] width 69 height 32
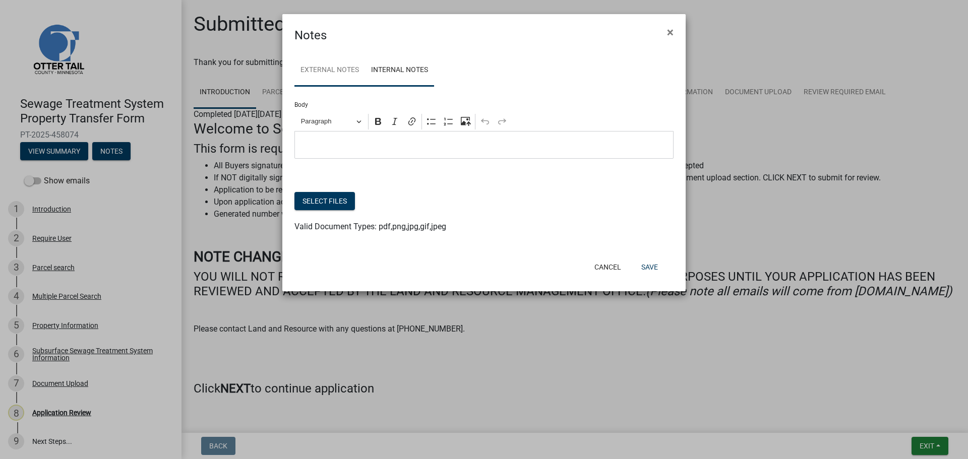
click at [333, 70] on link "External Notes" at bounding box center [330, 70] width 71 height 32
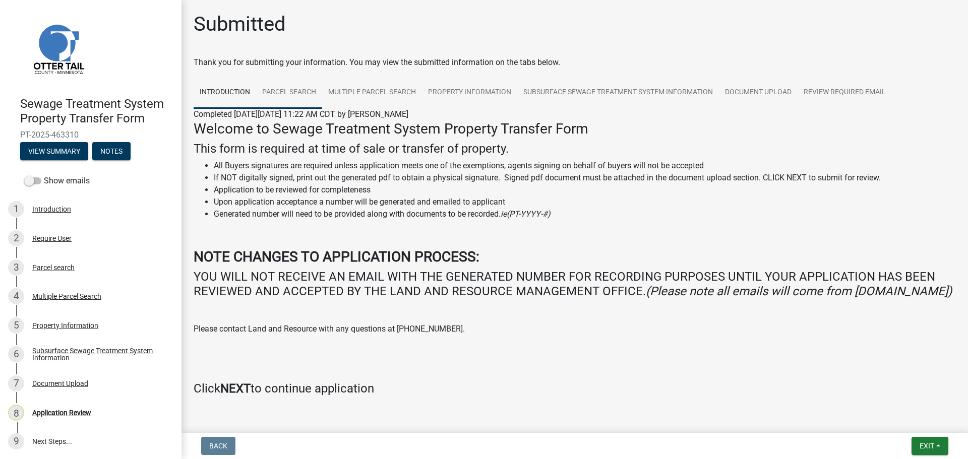
click at [287, 97] on link "Parcel search" at bounding box center [289, 93] width 66 height 32
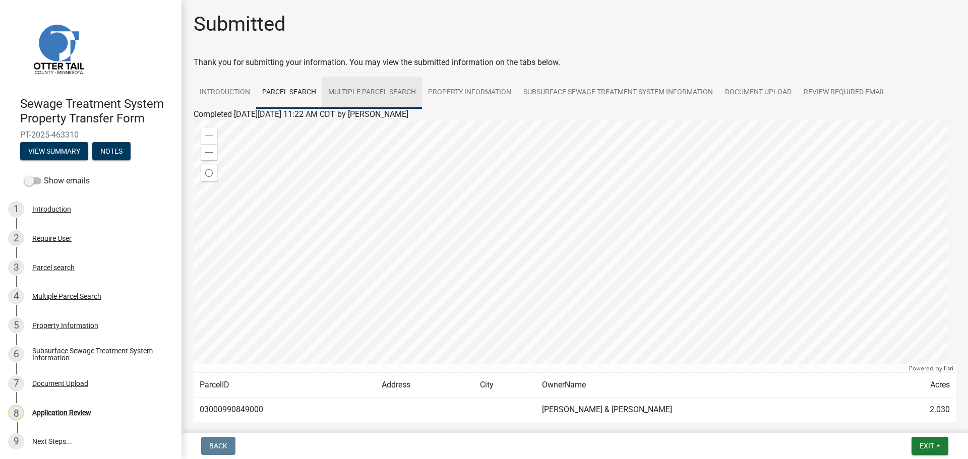
click at [387, 93] on link "Multiple Parcel Search" at bounding box center [372, 93] width 100 height 32
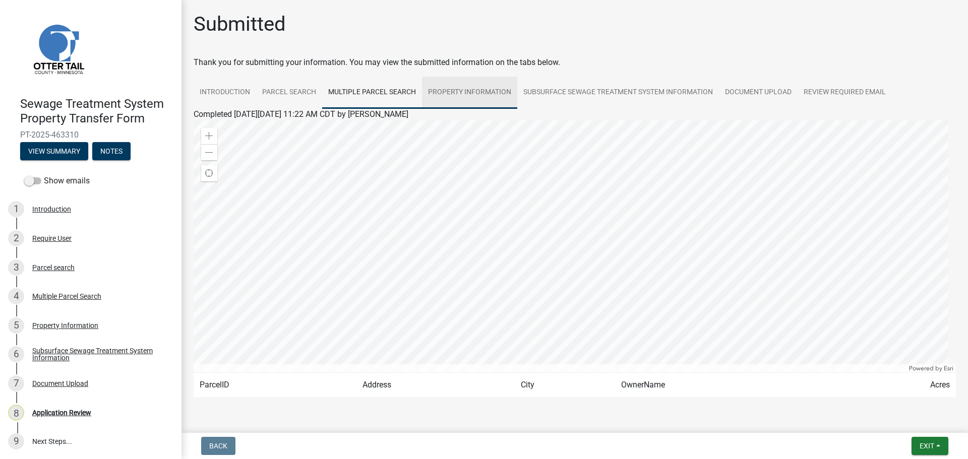
click at [490, 95] on link "Property Information" at bounding box center [469, 93] width 95 height 32
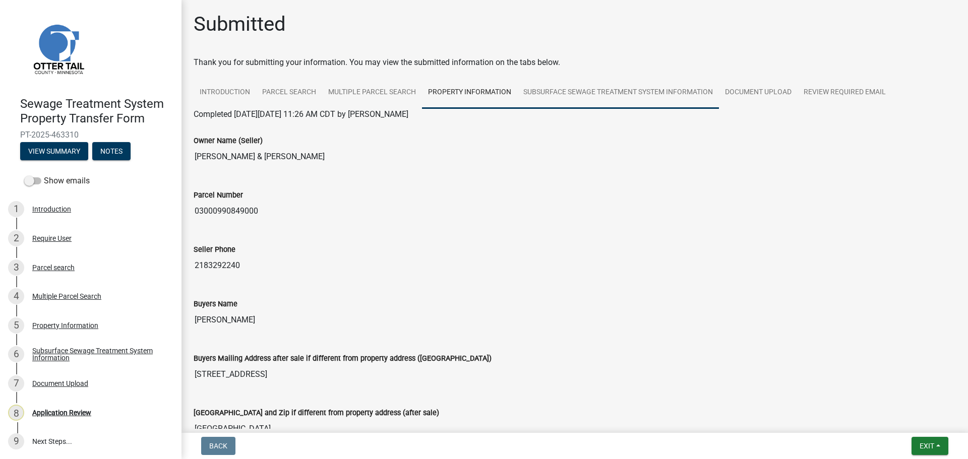
click at [655, 91] on link "Subsurface Sewage Treatment System Information" at bounding box center [618, 93] width 202 height 32
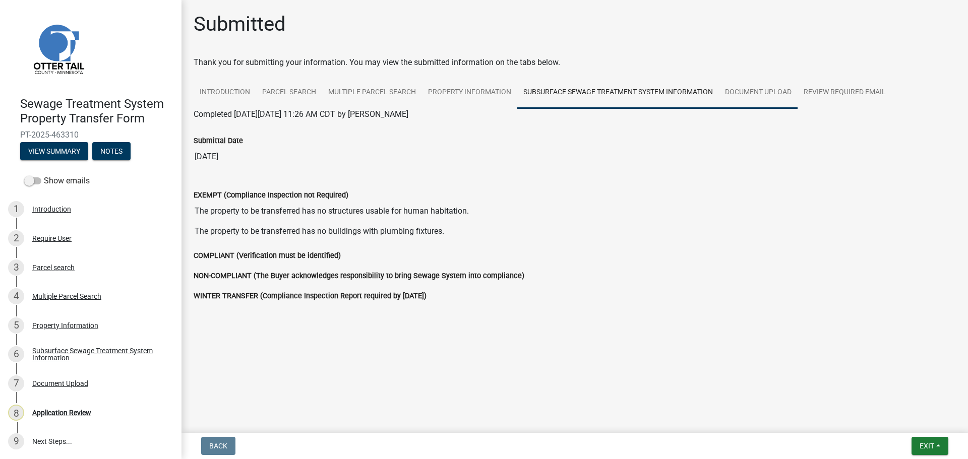
click at [762, 97] on link "Document Upload" at bounding box center [758, 93] width 79 height 32
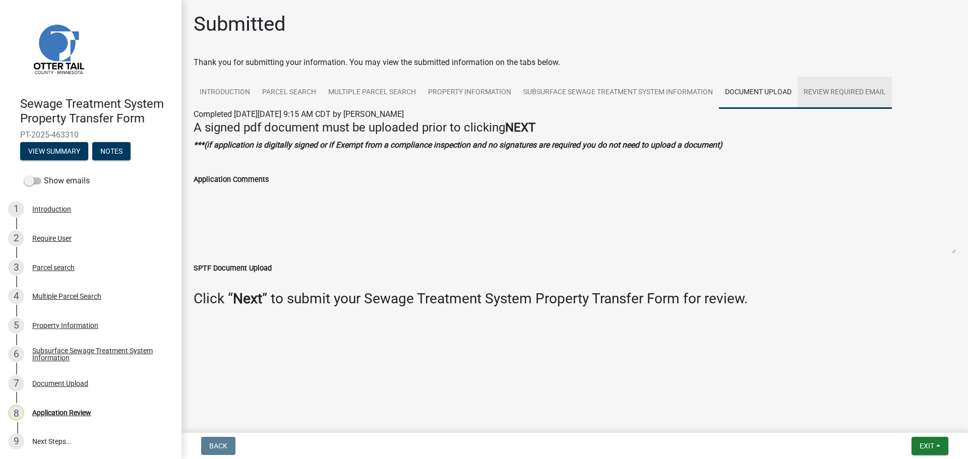
click at [840, 101] on link "Review Required Email" at bounding box center [845, 93] width 94 height 32
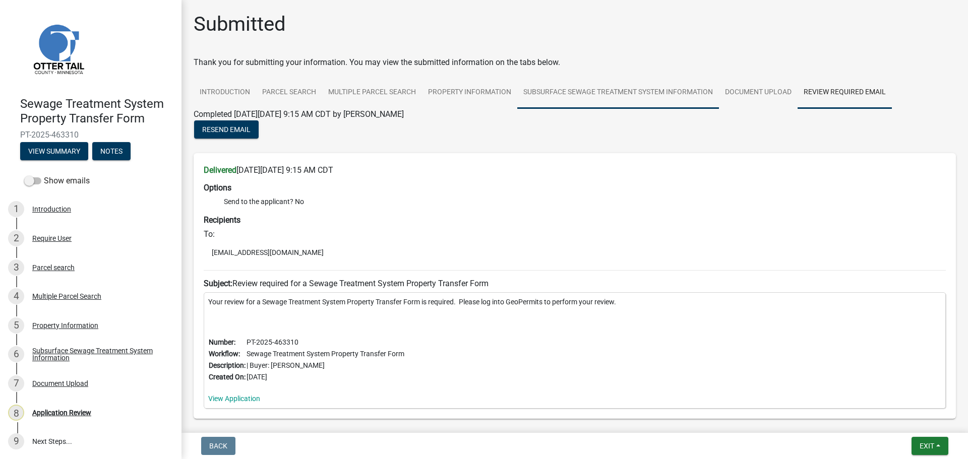
click at [595, 96] on link "Subsurface Sewage Treatment System Information" at bounding box center [618, 93] width 202 height 32
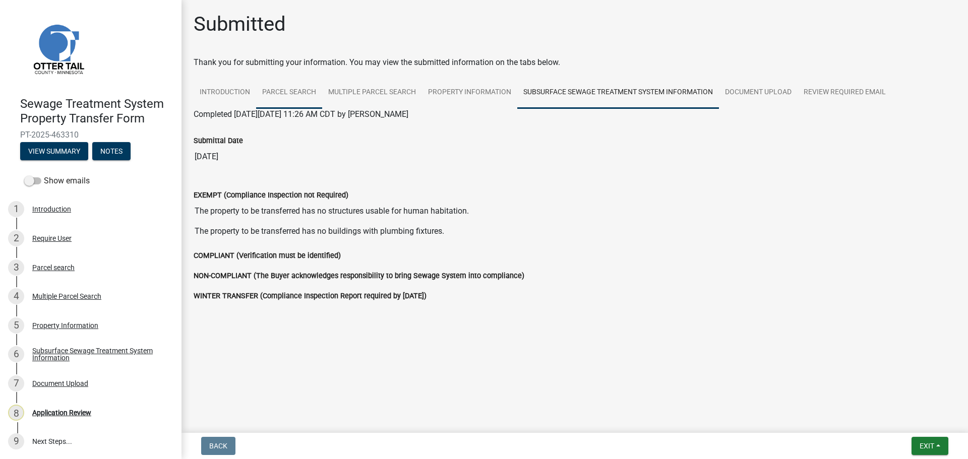
click at [295, 87] on link "Parcel search" at bounding box center [289, 93] width 66 height 32
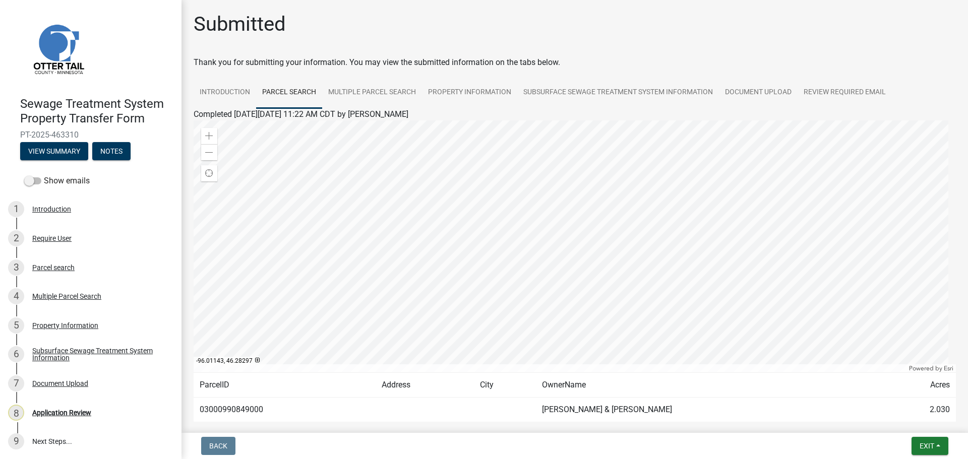
click at [245, 410] on td "03000990849000" at bounding box center [285, 410] width 182 height 25
copy td "03000990849000"
click at [354, 89] on link "Multiple Parcel Search" at bounding box center [372, 93] width 100 height 32
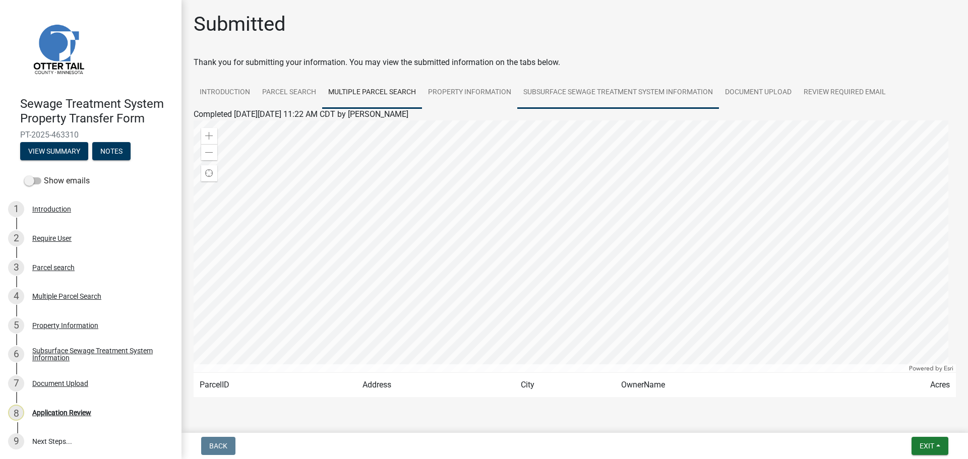
click at [568, 90] on link "Subsurface Sewage Treatment System Information" at bounding box center [618, 93] width 202 height 32
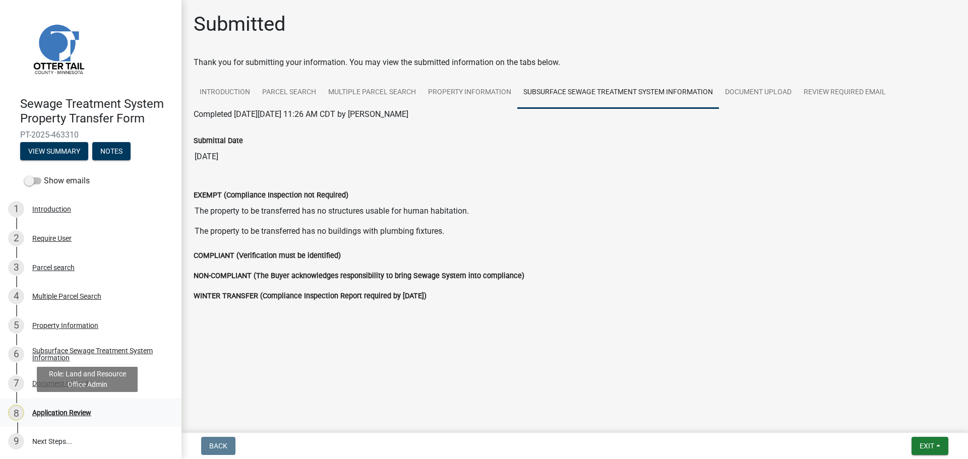
click at [77, 415] on div "Application Review" at bounding box center [61, 413] width 59 height 7
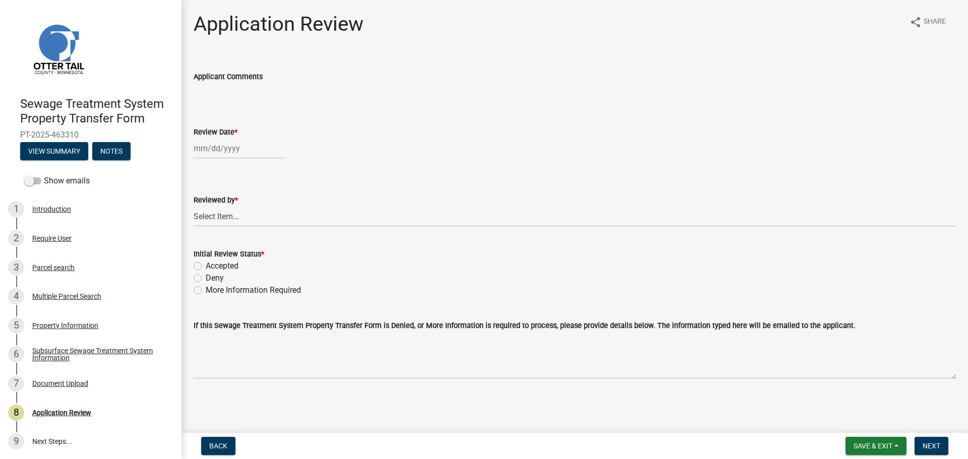
click at [233, 142] on div at bounding box center [240, 148] width 92 height 21
select select "8"
select select "2025"
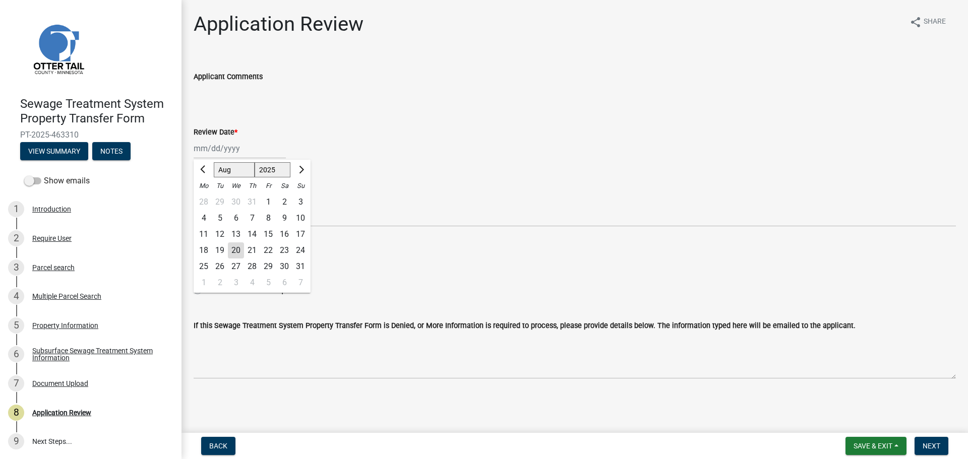
click at [235, 253] on div "20" at bounding box center [236, 251] width 16 height 16
type input "[DATE]"
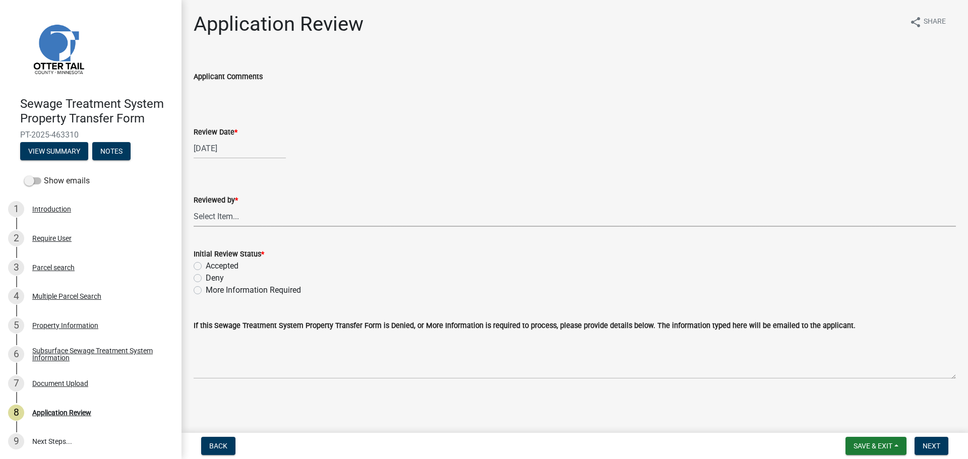
click at [236, 215] on select "Select Item... [PERSON_NAME] [PERSON_NAME] [PERSON_NAME] [PERSON_NAME] [PERSON_…" at bounding box center [575, 216] width 763 height 21
click at [194, 206] on select "Select Item... [PERSON_NAME] [PERSON_NAME] [PERSON_NAME] [PERSON_NAME] [PERSON_…" at bounding box center [575, 216] width 763 height 21
select select "67745ee8-7159-4960-80f9-a638286b467c"
click at [212, 265] on label "Accepted" at bounding box center [222, 266] width 33 height 12
click at [212, 265] on input "Accepted" at bounding box center [209, 263] width 7 height 7
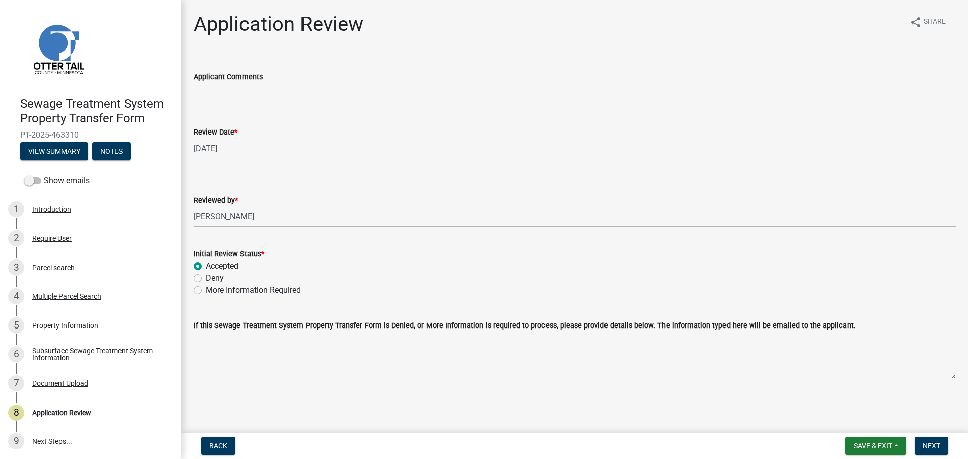
radio input "true"
click at [928, 442] on span "Next" at bounding box center [932, 446] width 18 height 8
